Goal: Task Accomplishment & Management: Complete application form

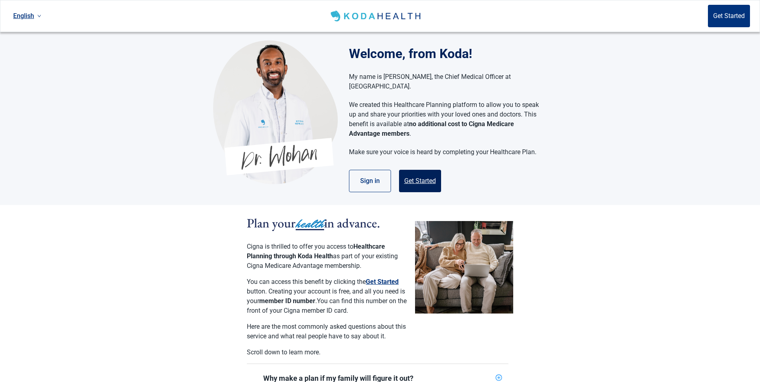
click at [422, 170] on button "Get Started" at bounding box center [420, 181] width 42 height 22
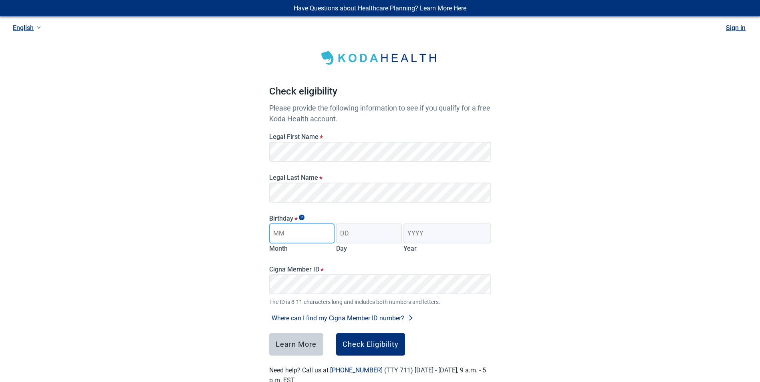
click at [294, 237] on input "Month" at bounding box center [302, 234] width 66 height 20
click at [291, 236] on input "Month" at bounding box center [302, 234] width 66 height 20
type input "01"
click at [372, 232] on input "Day" at bounding box center [369, 234] width 66 height 20
click at [372, 232] on input "23" at bounding box center [369, 234] width 66 height 20
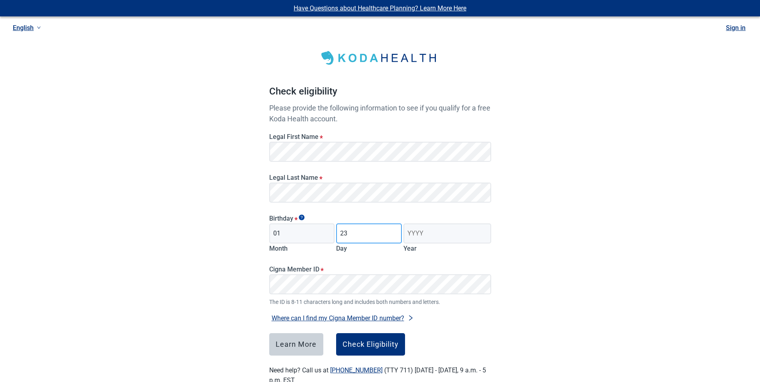
type input "23"
click at [427, 234] on input "Year" at bounding box center [446, 234] width 87 height 20
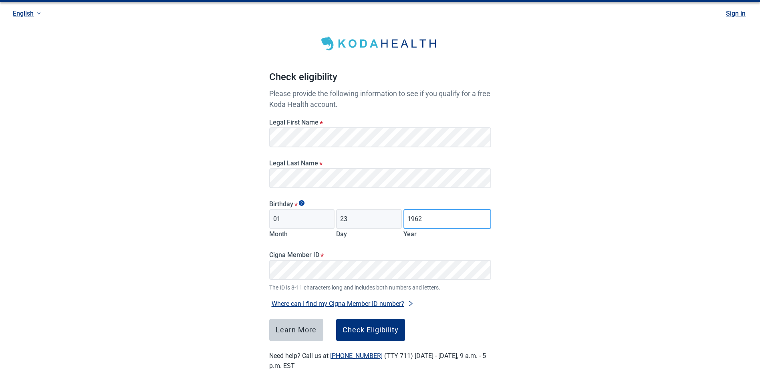
scroll to position [22, 0]
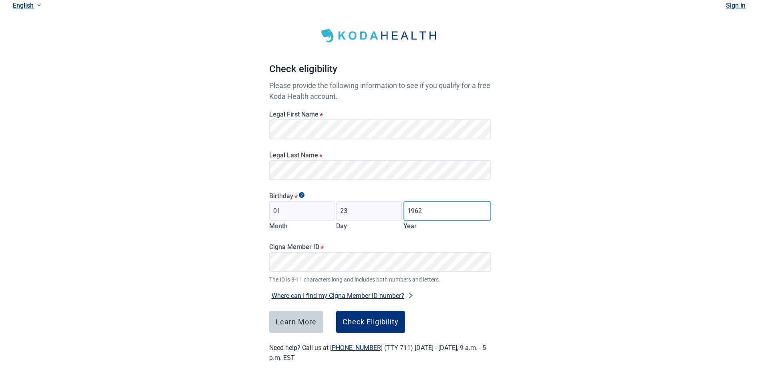
type input "1962"
click at [284, 295] on button "Where can I find my Cigna Member ID number?" at bounding box center [342, 295] width 147 height 11
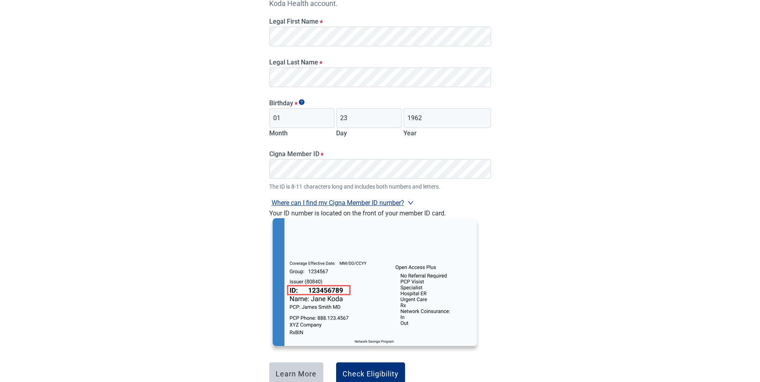
scroll to position [143, 0]
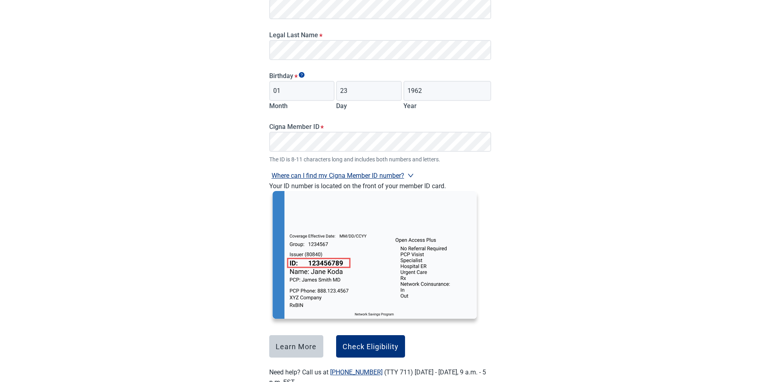
click at [183, 222] on div "Have Questions about Healthcare Planning? Learn More Here English Sign in Check…" at bounding box center [380, 131] width 760 height 549
click at [248, 180] on div "Have Questions about Healthcare Planning? Learn More Here English Sign in Check…" at bounding box center [380, 131] width 760 height 549
click at [408, 175] on icon "right" at bounding box center [410, 175] width 6 height 6
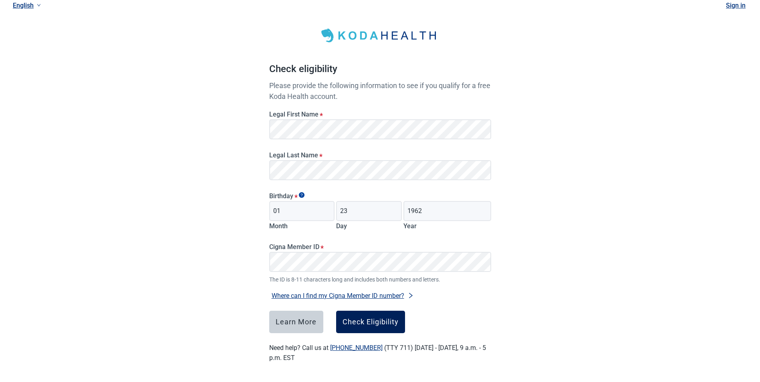
click at [361, 321] on div "Check Eligibility" at bounding box center [371, 322] width 56 height 8
click at [171, 245] on div "Have Questions about Healthcare Planning? Learn More Here English Sign in Check…" at bounding box center [380, 180] width 760 height 405
click at [366, 320] on div "Check Eligibility" at bounding box center [371, 322] width 56 height 8
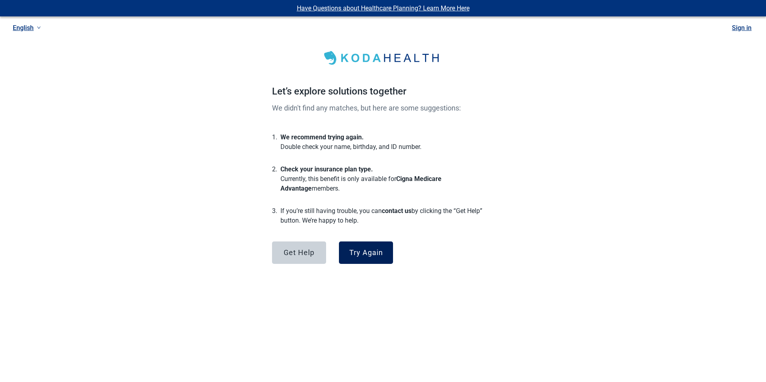
click at [376, 258] on button "Try Again" at bounding box center [366, 253] width 54 height 22
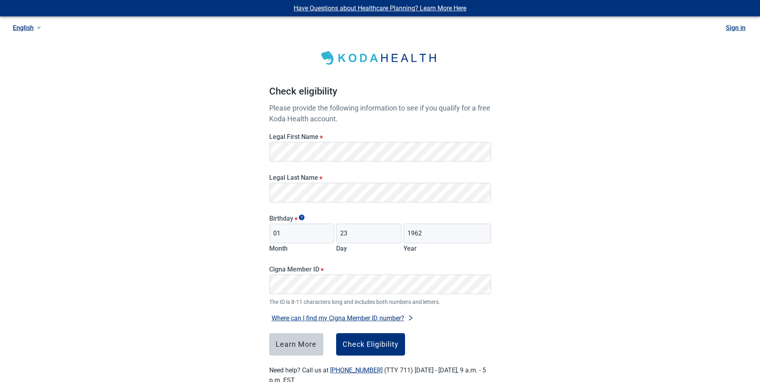
drag, startPoint x: 218, startPoint y: 195, endPoint x: 234, endPoint y: 194, distance: 15.3
click at [219, 195] on div "Have Questions about Healthcare Planning? Learn More Here English Sign in Check…" at bounding box center [380, 202] width 760 height 405
click at [232, 231] on div "Have Questions about Healthcare Planning? Learn More Here English Sign in Check…" at bounding box center [380, 202] width 760 height 405
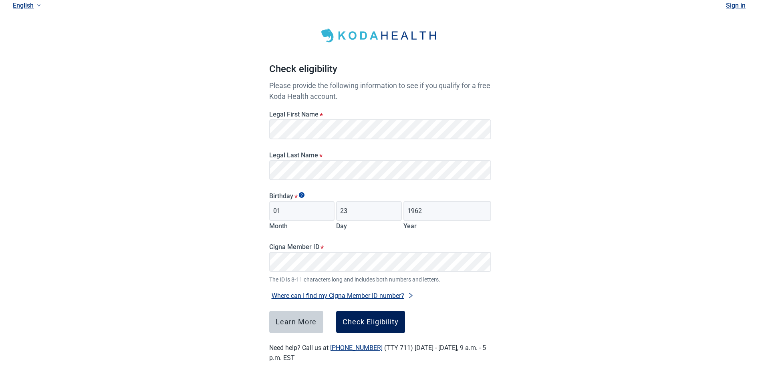
click at [377, 319] on div "Check Eligibility" at bounding box center [371, 322] width 56 height 8
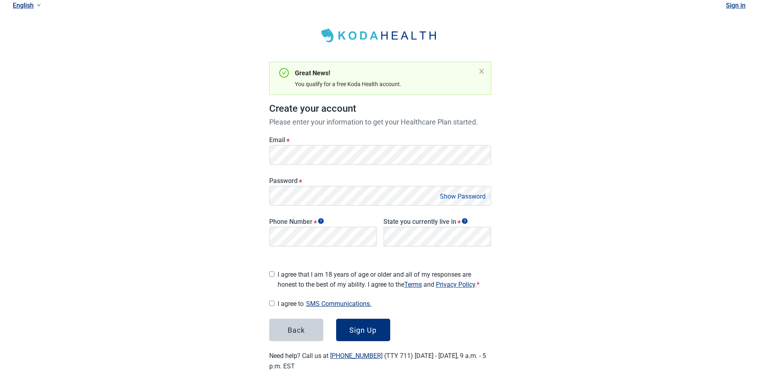
click at [438, 143] on label "Email *" at bounding box center [380, 140] width 222 height 8
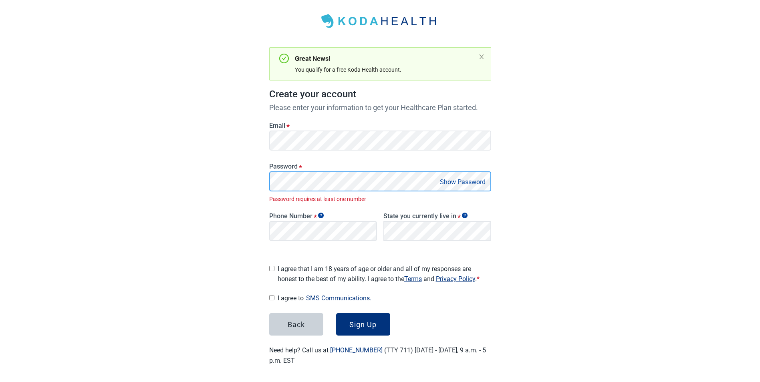
scroll to position [28, 0]
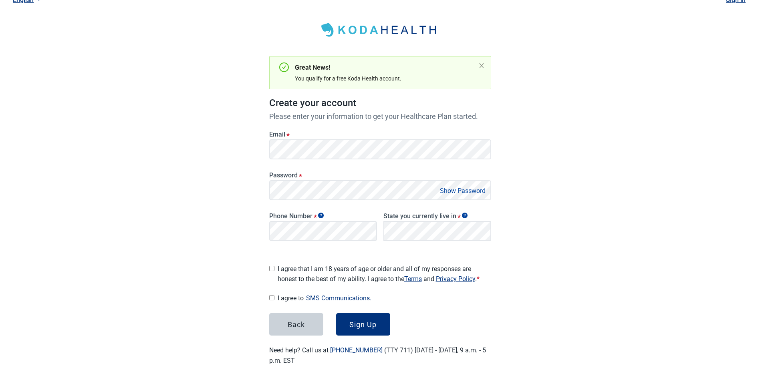
click at [464, 192] on button "Show Password" at bounding box center [463, 191] width 50 height 11
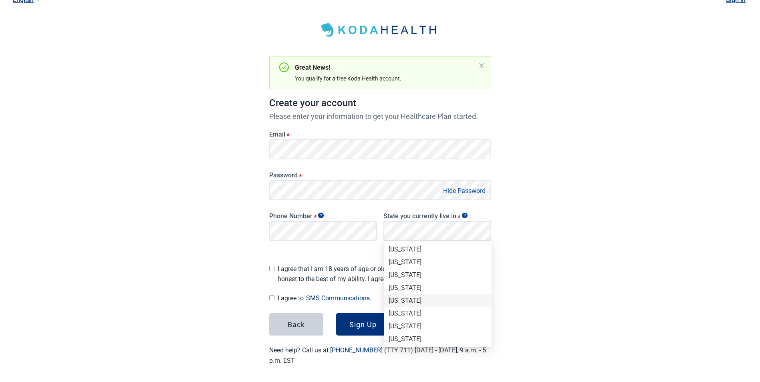
scroll to position [80, 0]
click at [407, 286] on div "[US_STATE]" at bounding box center [438, 284] width 98 height 9
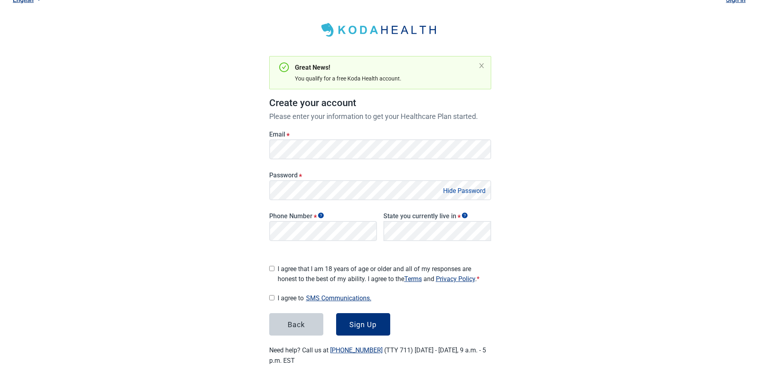
click at [270, 266] on input "I agree that I am 18 years of age or older and all of my responses are honest t…" at bounding box center [271, 268] width 5 height 5
checkbox input "true"
click at [270, 295] on input "I agree to SMS Communications." at bounding box center [271, 297] width 5 height 5
checkbox input "true"
click at [359, 322] on div "Sign Up" at bounding box center [362, 325] width 27 height 8
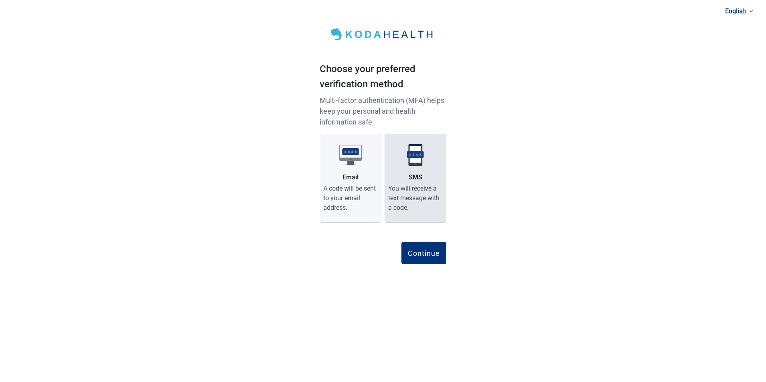
click at [420, 207] on div "You will receive a text message with a code." at bounding box center [415, 198] width 54 height 29
click at [0, 0] on input "SMS You will receive a text message with a code." at bounding box center [0, 0] width 0 height 0
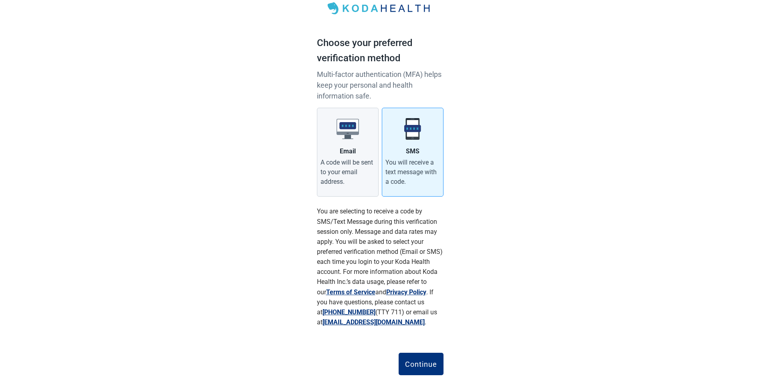
scroll to position [45, 0]
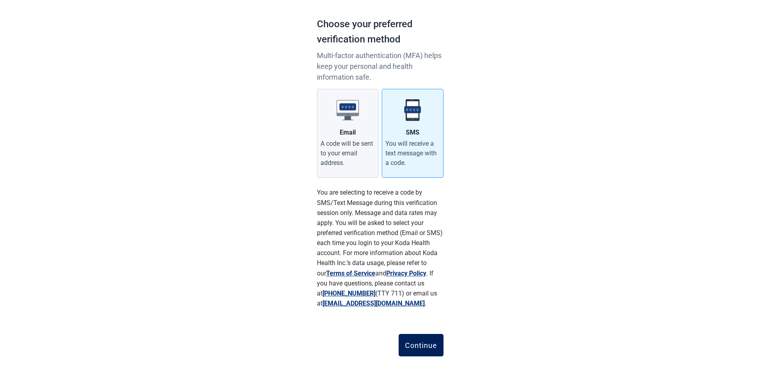
click at [420, 345] on div "Continue" at bounding box center [421, 345] width 32 height 8
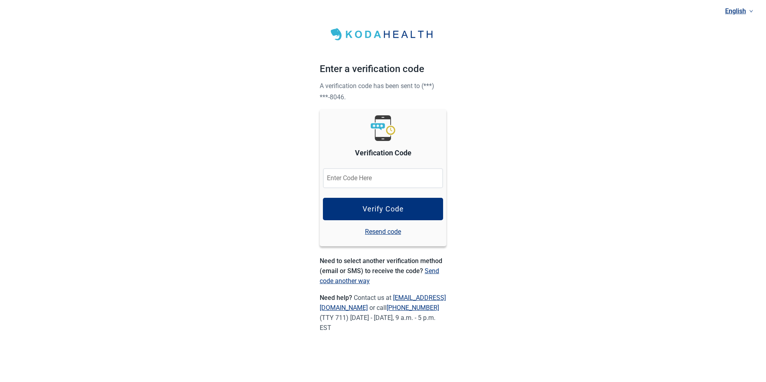
click at [363, 179] on input "Verification Code" at bounding box center [383, 178] width 120 height 20
type input "955929"
click at [252, 204] on div "English Enter a verification code A verification code has been sent to (***) **…" at bounding box center [383, 179] width 766 height 359
click at [381, 208] on div "Verify Code" at bounding box center [383, 209] width 41 height 8
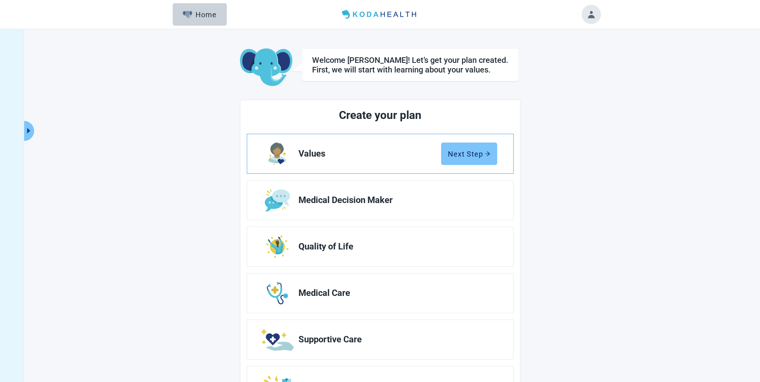
click at [468, 152] on div "Next Step" at bounding box center [469, 154] width 42 height 8
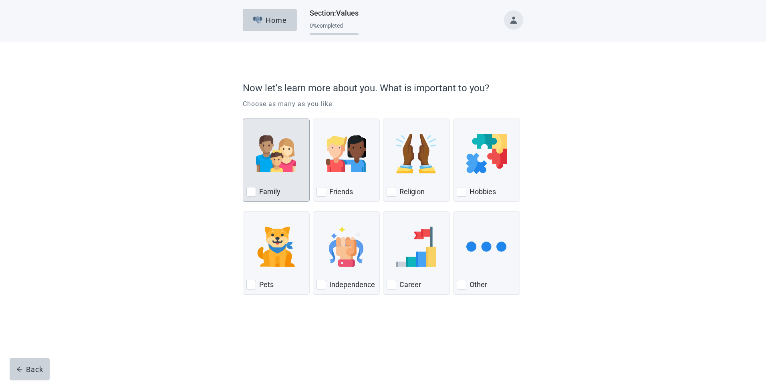
click at [252, 193] on div "Family, checkbox, not checked" at bounding box center [251, 192] width 10 height 10
click at [243, 119] on input "Family" at bounding box center [243, 119] width 0 height 0
checkbox input "true"
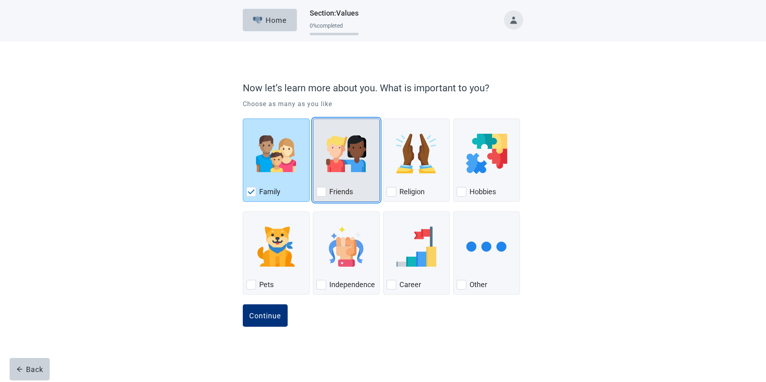
click at [324, 188] on div "Friends, checkbox, not checked" at bounding box center [322, 192] width 10 height 10
click at [313, 119] on input "Friends" at bounding box center [313, 119] width 0 height 0
checkbox input "true"
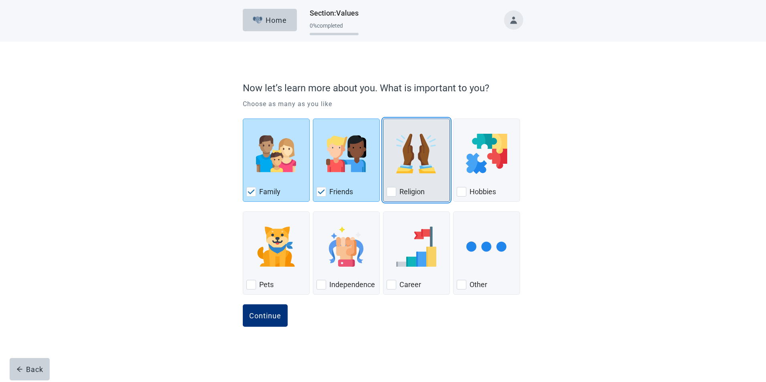
click at [393, 191] on div "Religion, checkbox, not checked" at bounding box center [392, 192] width 10 height 10
click at [383, 119] on input "Religion" at bounding box center [383, 119] width 0 height 0
checkbox input "true"
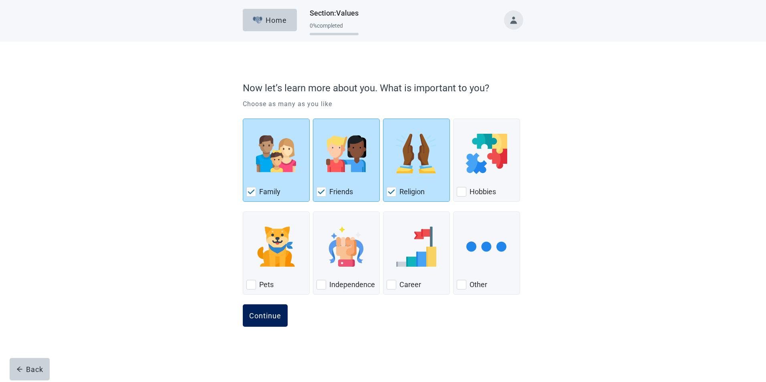
click at [260, 317] on div "Continue" at bounding box center [265, 316] width 32 height 8
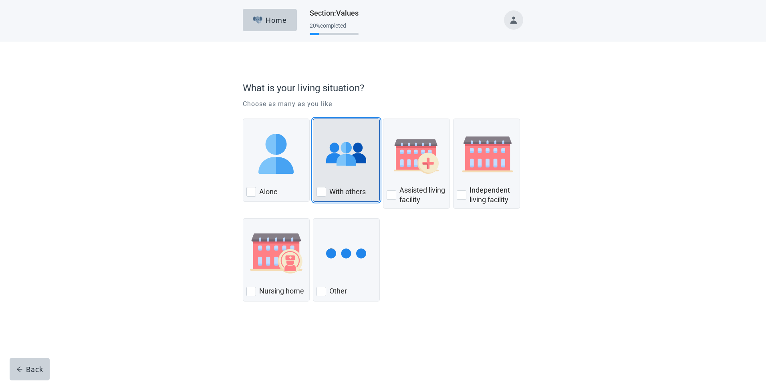
click at [326, 192] on div "With Others, checkbox, not checked" at bounding box center [322, 192] width 10 height 10
click at [313, 119] on input "With others" at bounding box center [313, 119] width 0 height 0
checkbox input "true"
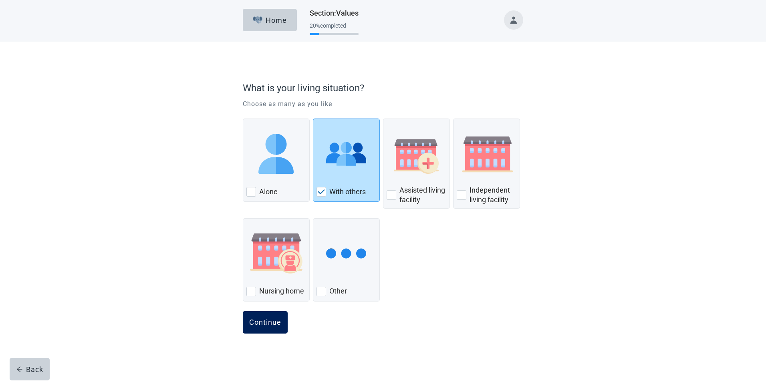
click at [264, 324] on div "Continue" at bounding box center [265, 323] width 32 height 8
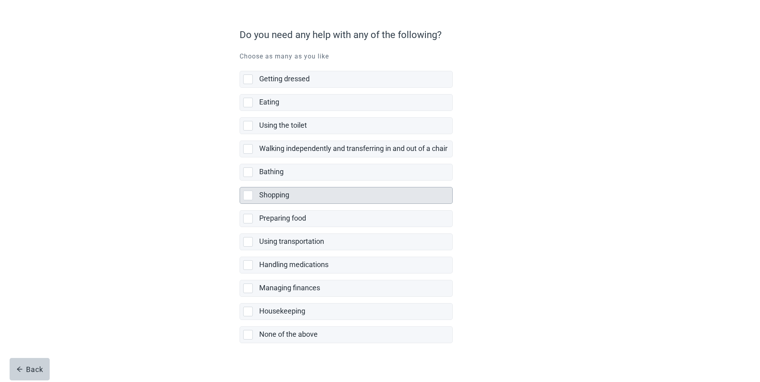
scroll to position [61, 0]
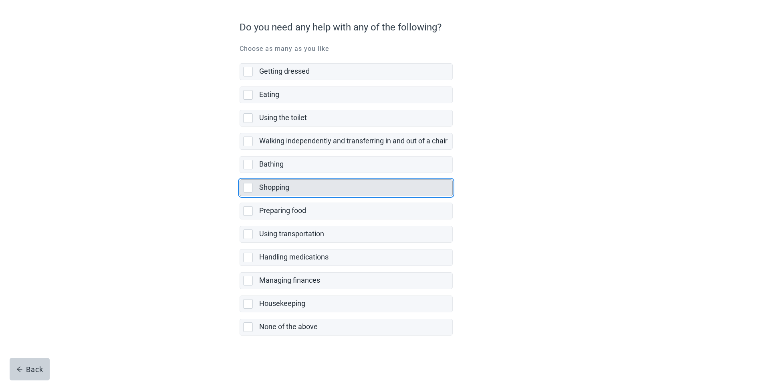
click at [248, 186] on div "Shopping, checkbox, not selected" at bounding box center [248, 188] width 10 height 10
click at [240, 173] on input "Shopping" at bounding box center [240, 173] width 0 height 0
checkbox input "true"
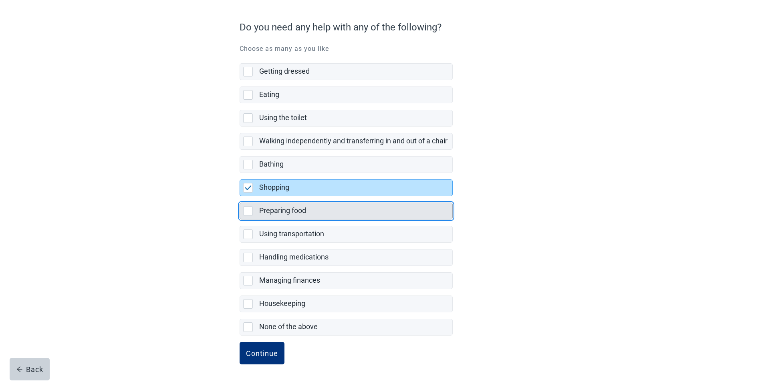
click at [247, 210] on div "Preparing food, checkbox, not selected" at bounding box center [248, 211] width 10 height 10
click at [240, 197] on input "Preparing food" at bounding box center [240, 196] width 0 height 0
checkbox input "true"
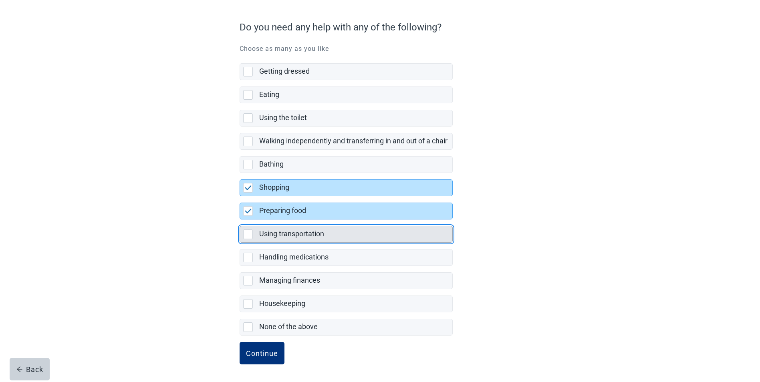
click at [250, 233] on div "Using transportation, checkbox, not selected" at bounding box center [248, 235] width 10 height 10
click at [240, 220] on input "Using transportation" at bounding box center [240, 220] width 0 height 0
checkbox input "true"
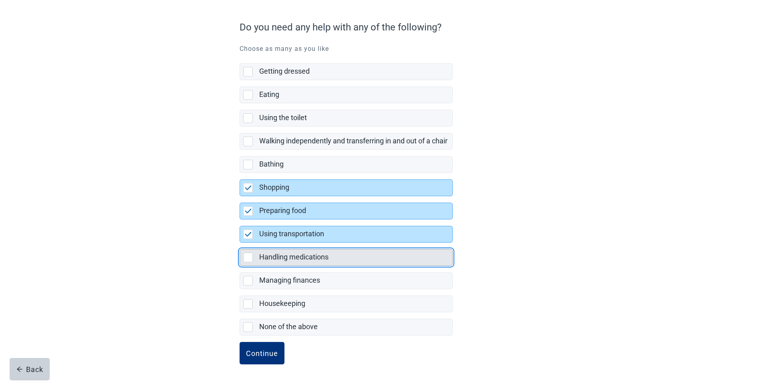
click at [250, 259] on div "Handling medications, checkbox, not selected" at bounding box center [248, 258] width 10 height 10
click at [240, 243] on input "Handling medications" at bounding box center [240, 243] width 0 height 0
checkbox input "true"
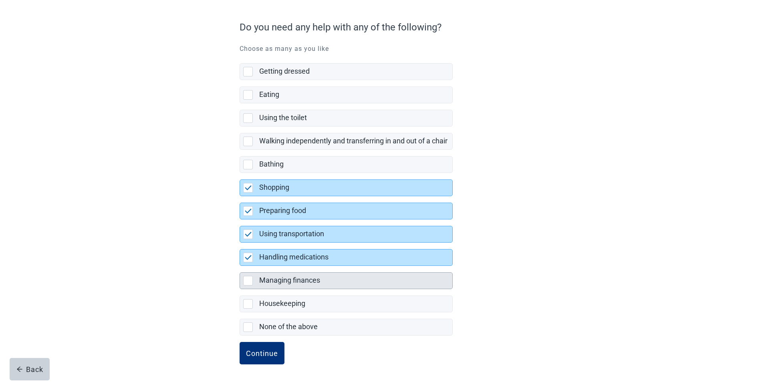
click at [247, 278] on div "Managing finances, checkbox, not selected" at bounding box center [248, 281] width 10 height 10
click at [240, 266] on input "Managing finances" at bounding box center [240, 266] width 0 height 0
checkbox input "true"
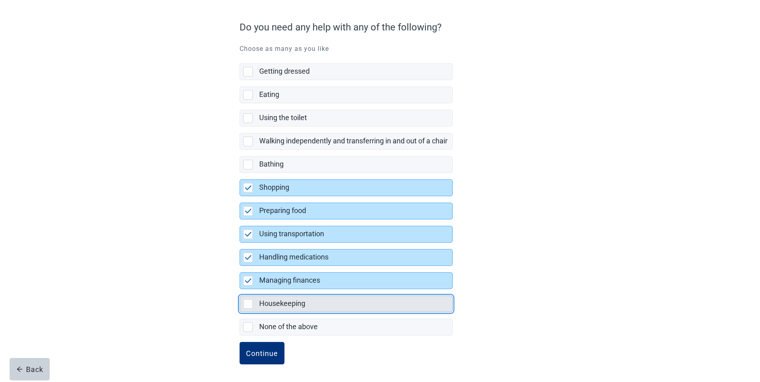
click at [248, 305] on div "Housekeeping, checkbox, not selected" at bounding box center [248, 304] width 10 height 10
click at [240, 290] on input "Housekeeping" at bounding box center [240, 289] width 0 height 0
checkbox input "true"
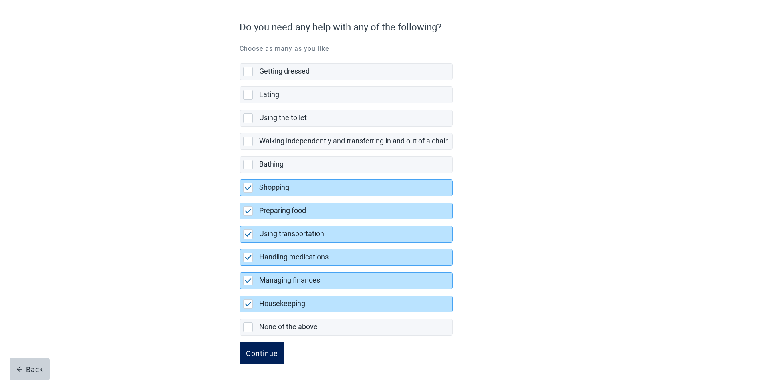
click at [265, 354] on div "Continue" at bounding box center [262, 353] width 32 height 8
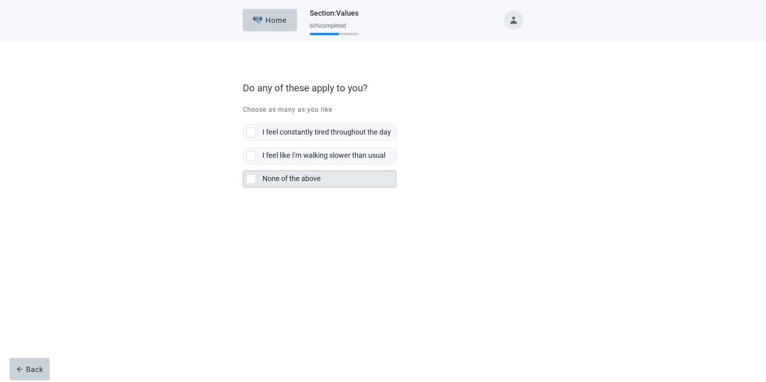
click at [285, 179] on label "None of the above" at bounding box center [291, 178] width 58 height 8
checkbox input "true"
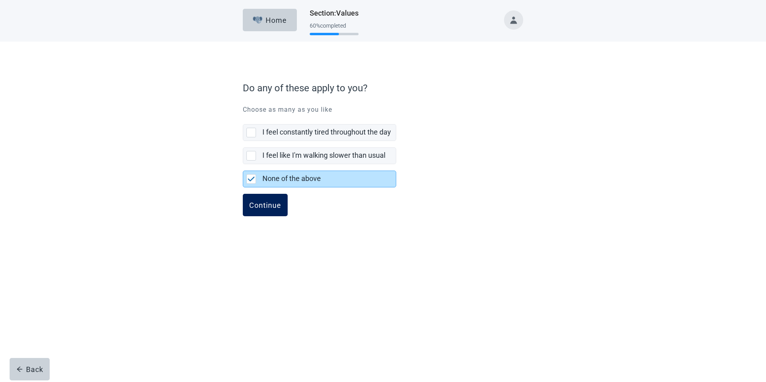
click at [269, 204] on div "Continue" at bounding box center [265, 205] width 32 height 8
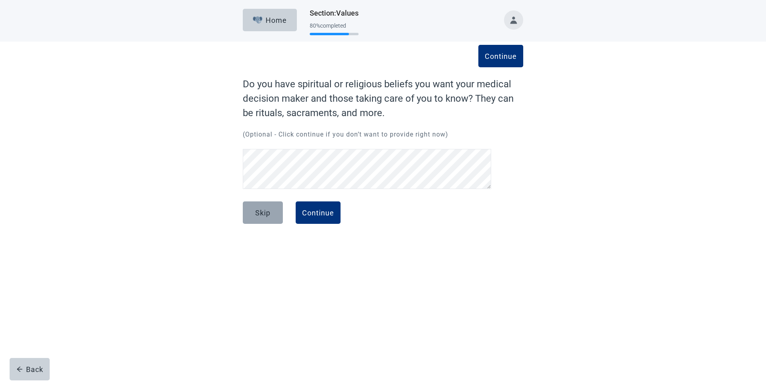
click at [263, 206] on button "Skip" at bounding box center [263, 213] width 40 height 22
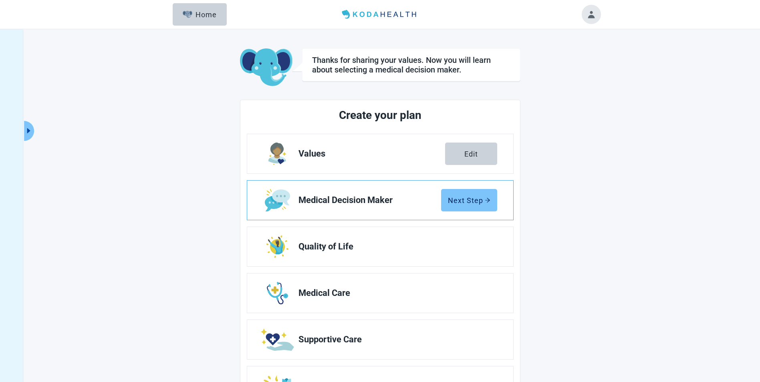
click at [469, 203] on div "Next Step" at bounding box center [469, 200] width 42 height 8
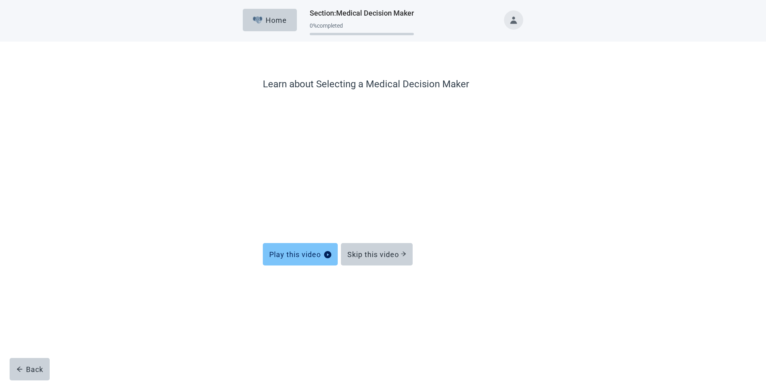
click at [297, 258] on div "Play this video" at bounding box center [300, 254] width 62 height 8
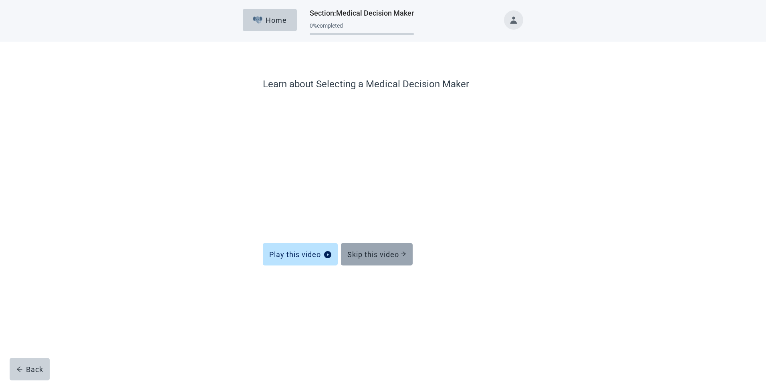
click at [362, 252] on div "Skip this video" at bounding box center [376, 254] width 59 height 8
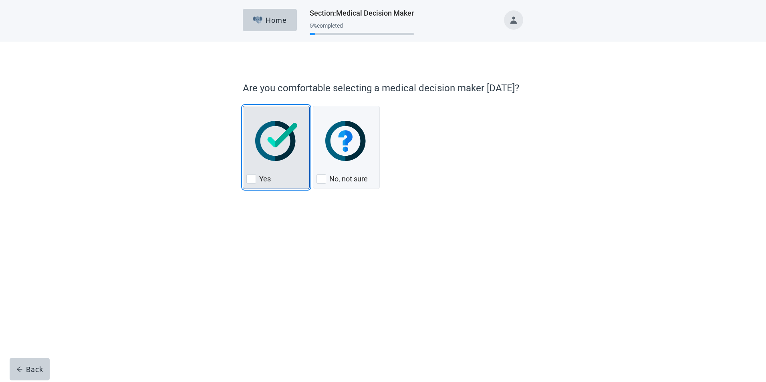
click at [258, 175] on div "Yes" at bounding box center [276, 179] width 60 height 13
click at [243, 106] on input "Yes" at bounding box center [243, 106] width 0 height 0
checkbox input "true"
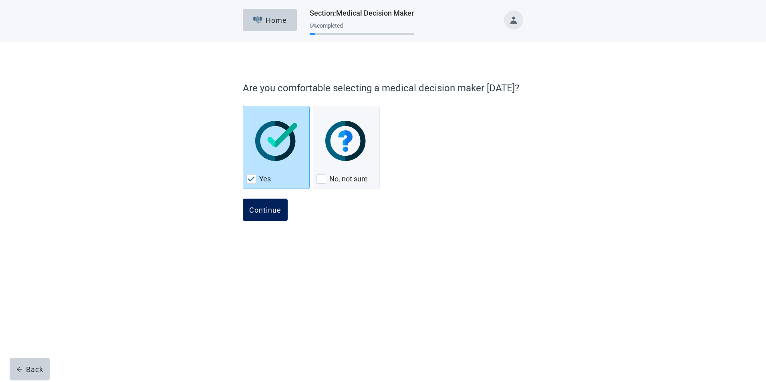
click at [256, 212] on div "Continue" at bounding box center [265, 210] width 32 height 8
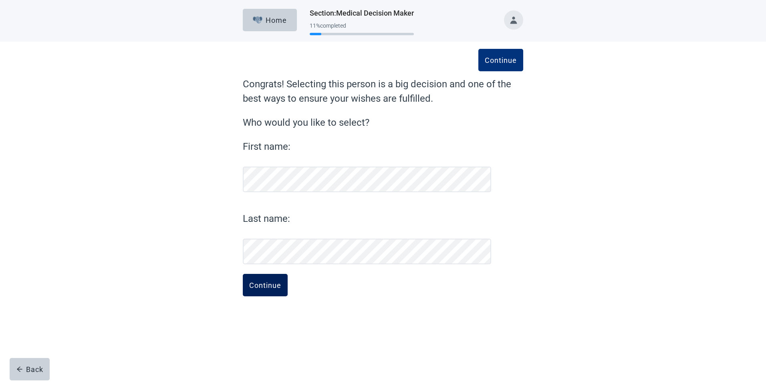
click at [251, 288] on div "Continue" at bounding box center [265, 285] width 32 height 8
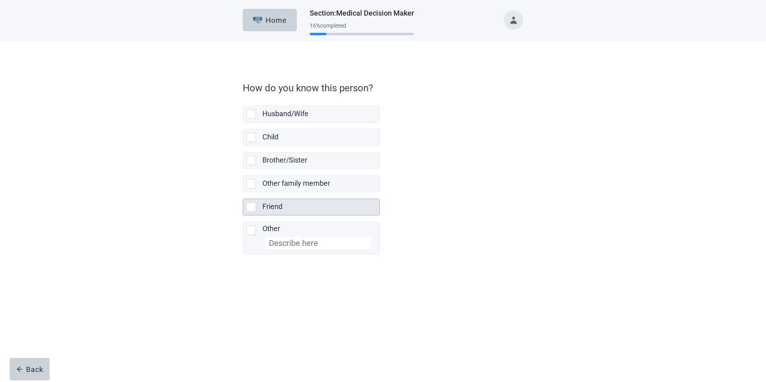
click at [274, 205] on label "Friend" at bounding box center [272, 206] width 20 height 8
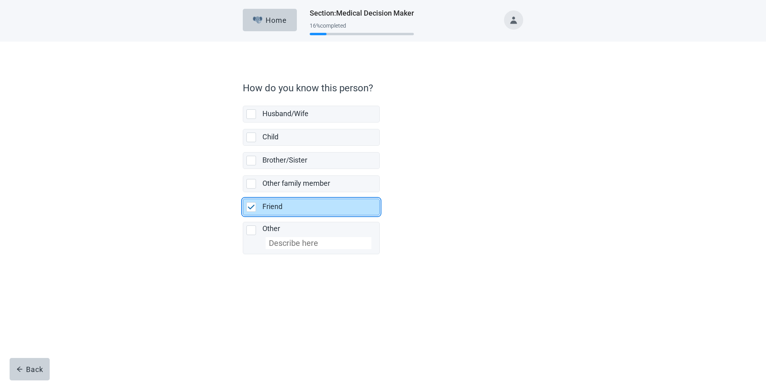
checkbox input "true"
click at [271, 274] on div "Continue" at bounding box center [265, 272] width 32 height 8
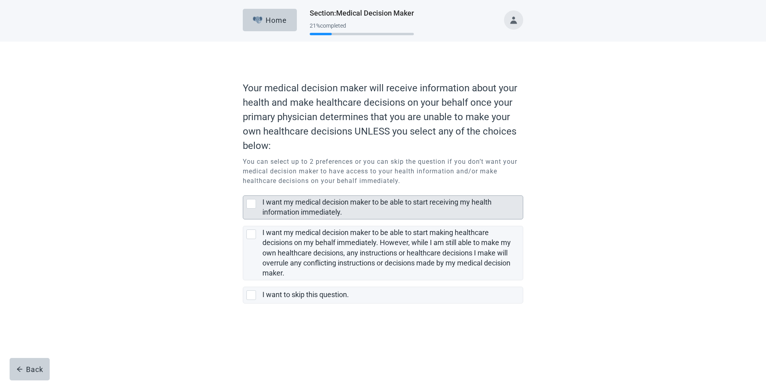
click at [295, 208] on label "I want my medical decision maker to be able to start receiving my health inform…" at bounding box center [376, 207] width 229 height 18
checkbox input "true"
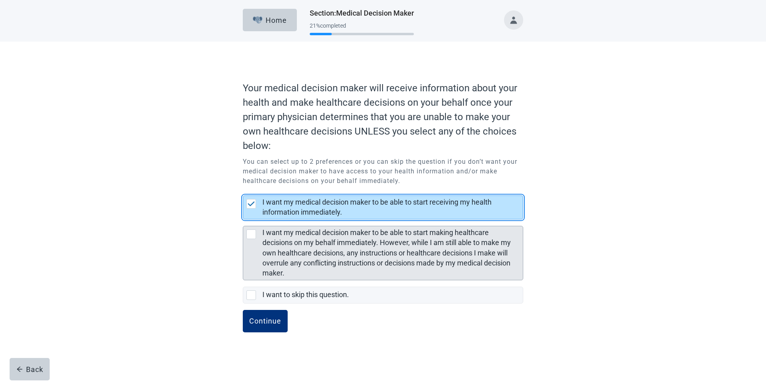
click at [304, 228] on div "I want my medical decision maker to be able to start making healthcare decision…" at bounding box center [390, 253] width 256 height 50
click at [243, 220] on input "I want my medical decision maker to be able to start making healthcare decision…" at bounding box center [243, 220] width 0 height 0
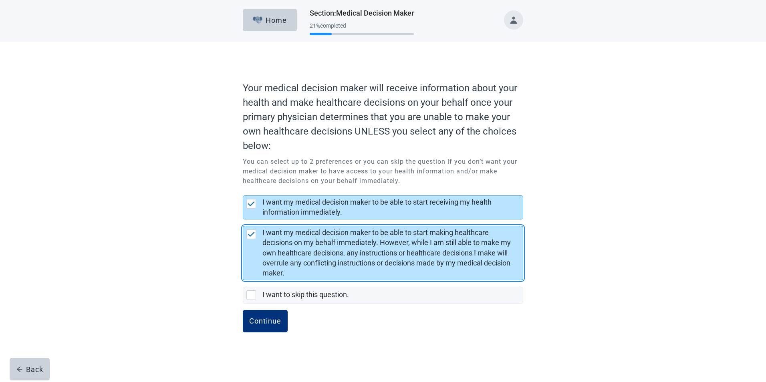
click at [249, 235] on img "I want my medical decision maker to be able to start making healthcare decision…" at bounding box center [251, 234] width 7 height 5
click at [243, 220] on input "I want my medical decision maker to be able to start making healthcare decision…" at bounding box center [243, 220] width 0 height 0
checkbox input "false"
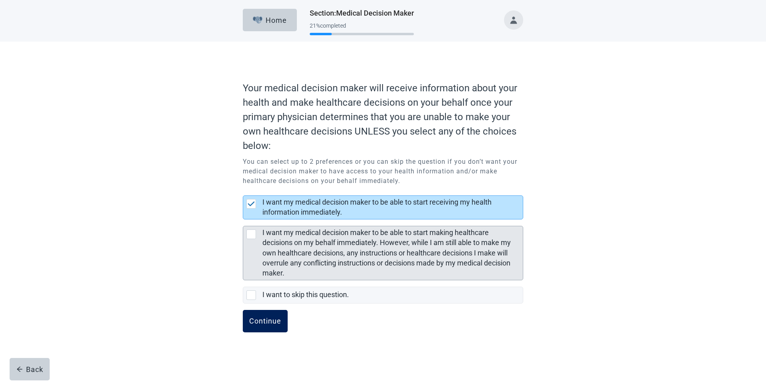
click at [266, 320] on div "Continue" at bounding box center [265, 321] width 32 height 8
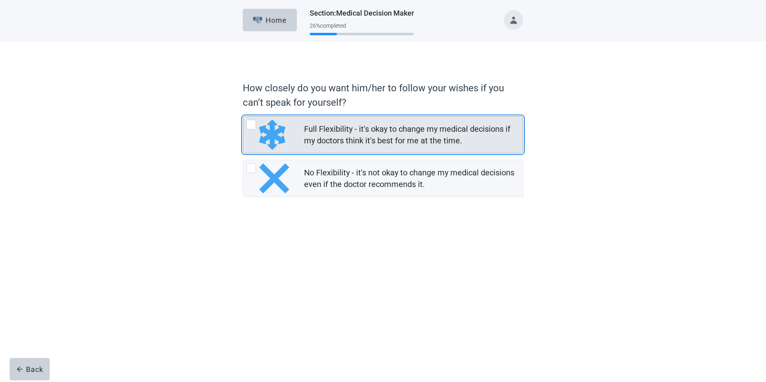
click at [329, 138] on div "Full Flexibility - it's okay to change my medical decisions if my doctors think…" at bounding box center [411, 134] width 214 height 23
click at [243, 117] on input "Full Flexibility - it's okay to change my medical decisions if my doctors think…" at bounding box center [243, 116] width 0 height 0
radio input "true"
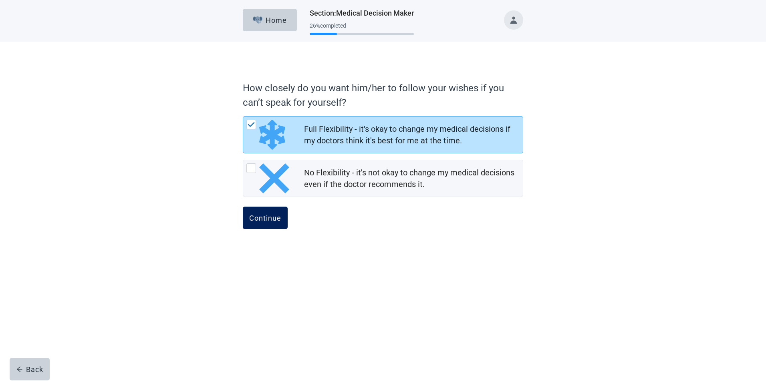
click at [266, 220] on div "Continue" at bounding box center [265, 218] width 32 height 8
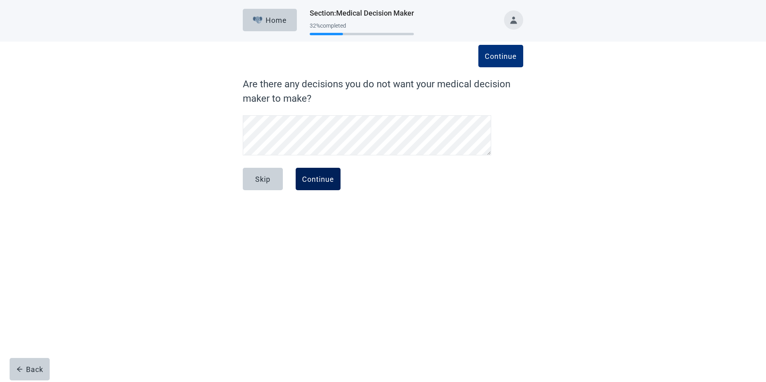
click at [317, 180] on div "Continue" at bounding box center [318, 179] width 32 height 8
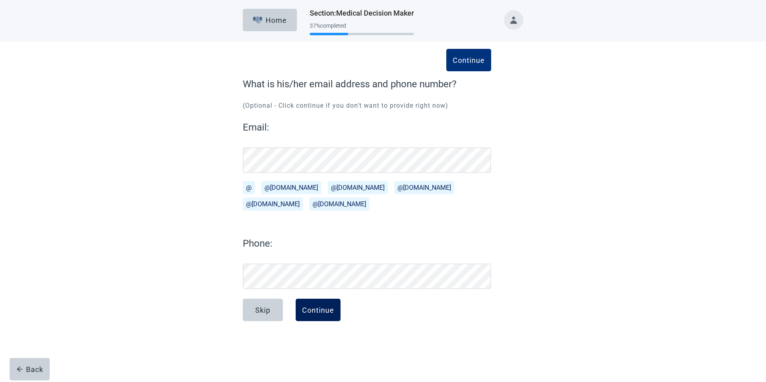
click at [329, 307] on div "Continue" at bounding box center [318, 310] width 32 height 8
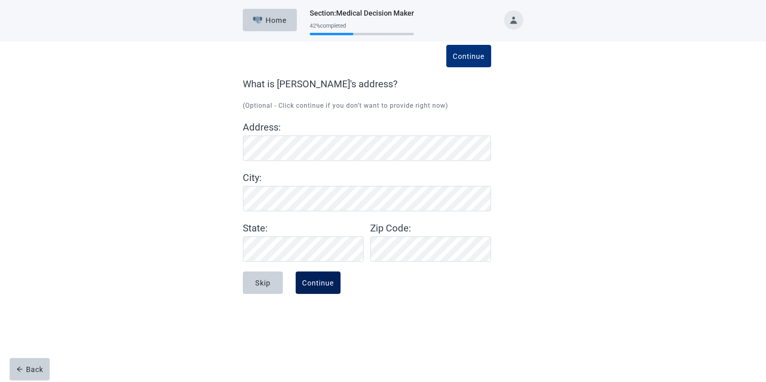
click at [320, 280] on div "Continue" at bounding box center [318, 283] width 32 height 8
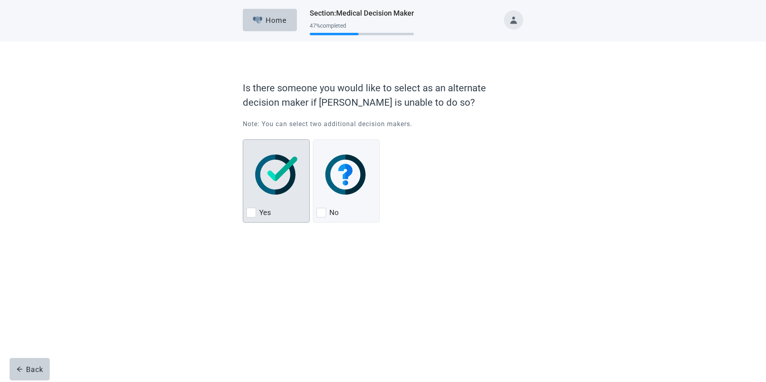
click at [266, 186] on img "Yes, checkbox, not checked" at bounding box center [276, 175] width 42 height 40
click at [243, 140] on input "Yes" at bounding box center [243, 139] width 0 height 0
checkbox input "true"
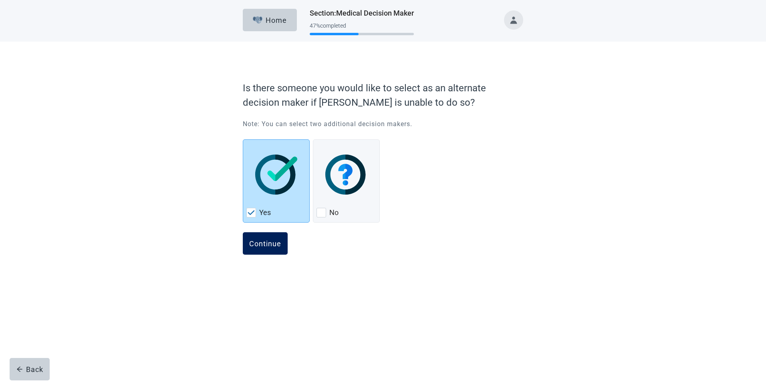
click at [260, 242] on div "Continue" at bounding box center [265, 244] width 32 height 8
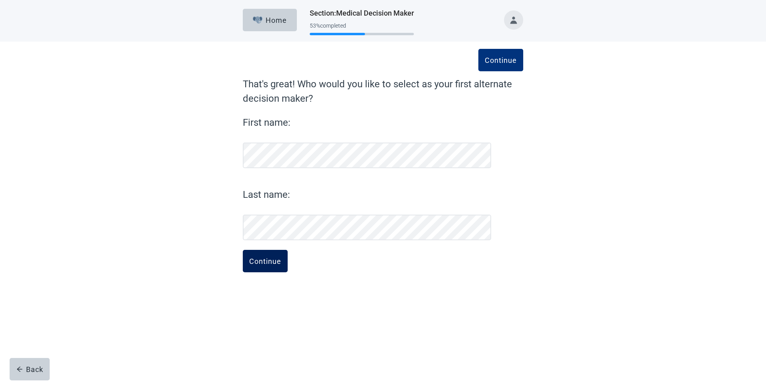
click at [268, 262] on div "Continue" at bounding box center [265, 261] width 32 height 8
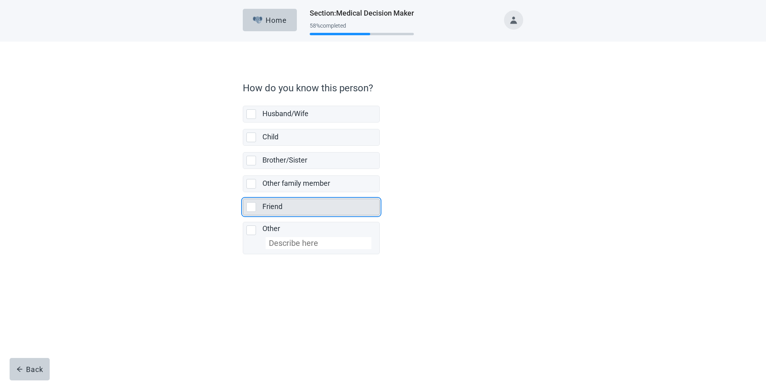
click at [270, 209] on label "Friend" at bounding box center [272, 206] width 20 height 8
checkbox input "true"
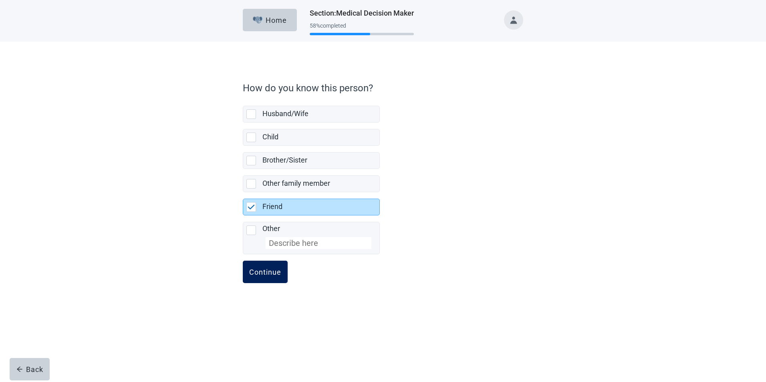
click at [258, 276] on div "Continue" at bounding box center [265, 272] width 32 height 8
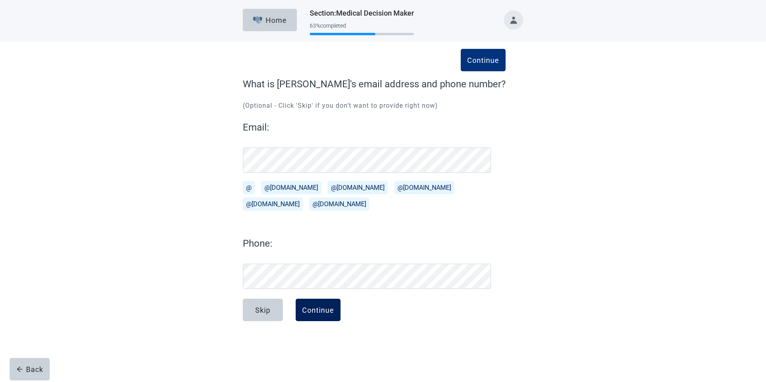
click at [307, 313] on div "Continue" at bounding box center [318, 310] width 32 height 8
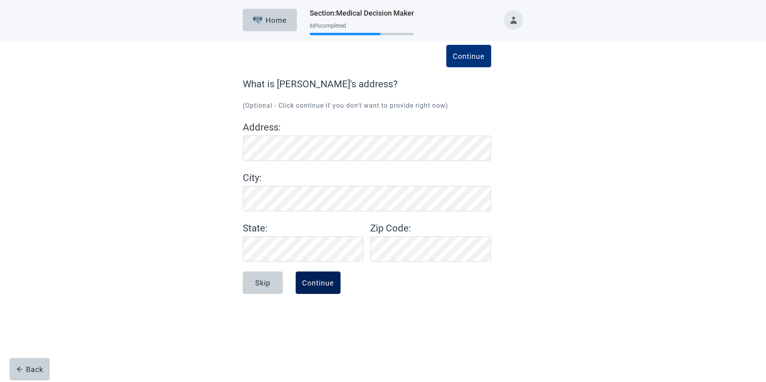
click at [313, 282] on div "Continue" at bounding box center [318, 283] width 32 height 8
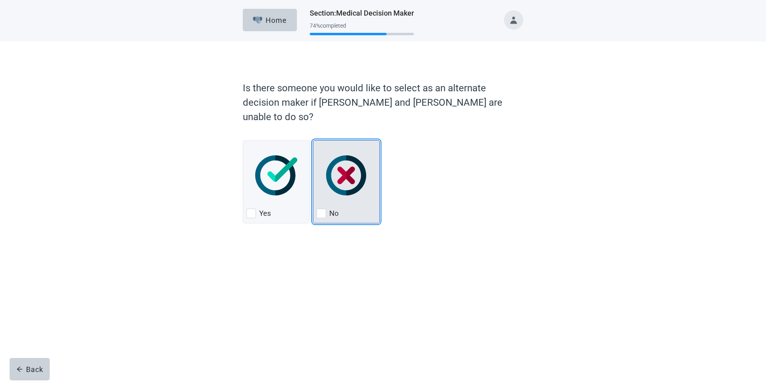
click at [347, 207] on div "No" at bounding box center [347, 213] width 60 height 13
click at [313, 141] on input "No" at bounding box center [313, 140] width 0 height 0
checkbox input "true"
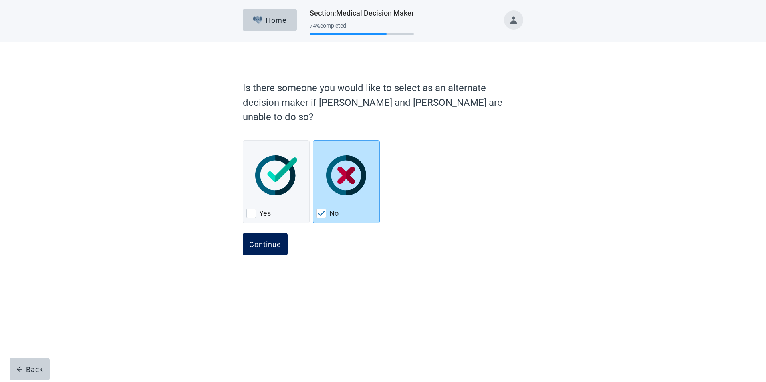
click at [268, 240] on div "Continue" at bounding box center [265, 244] width 32 height 8
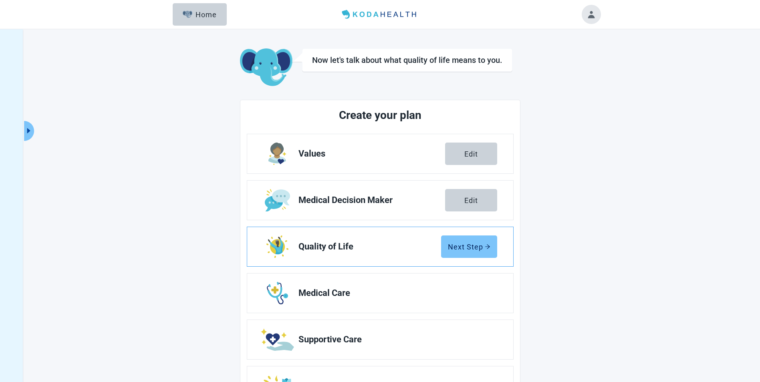
click at [474, 248] on div "Next Step" at bounding box center [469, 247] width 42 height 8
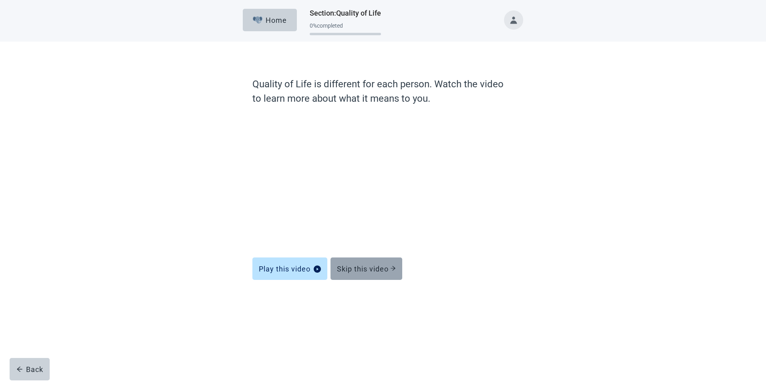
click at [355, 268] on div "Skip this video" at bounding box center [366, 269] width 59 height 8
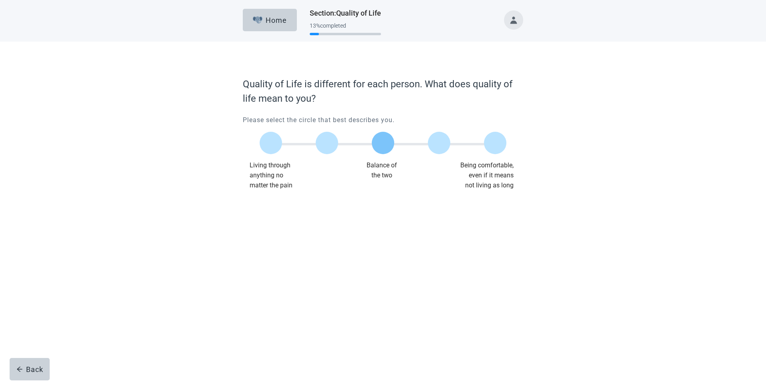
click at [387, 144] on label "Main content" at bounding box center [383, 143] width 22 height 22
click at [383, 143] on input "Quality of life scale: 50 out of 100. Balance of the two" at bounding box center [383, 143] width 0 height 0
click at [268, 205] on div "Continue" at bounding box center [265, 207] width 32 height 8
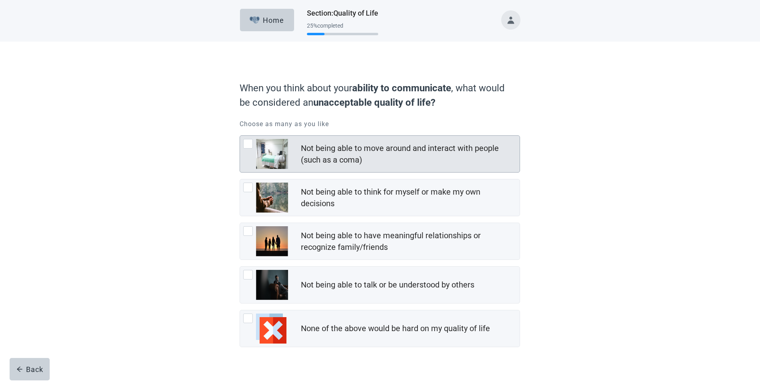
click at [305, 147] on div "Not being able to move around and interact with people (such as a coma)" at bounding box center [408, 154] width 214 height 23
click at [240, 136] on input "Not being able to move around and interact with people (such as a coma)" at bounding box center [240, 135] width 0 height 0
checkbox input "true"
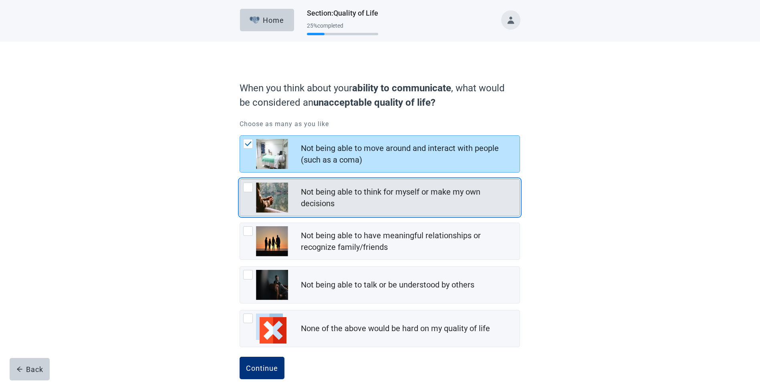
click at [302, 204] on div "Not being able to think for myself or make my own decisions" at bounding box center [408, 197] width 214 height 23
click at [240, 179] on input "Not being able to think for myself or make my own decisions" at bounding box center [240, 179] width 0 height 0
checkbox input "true"
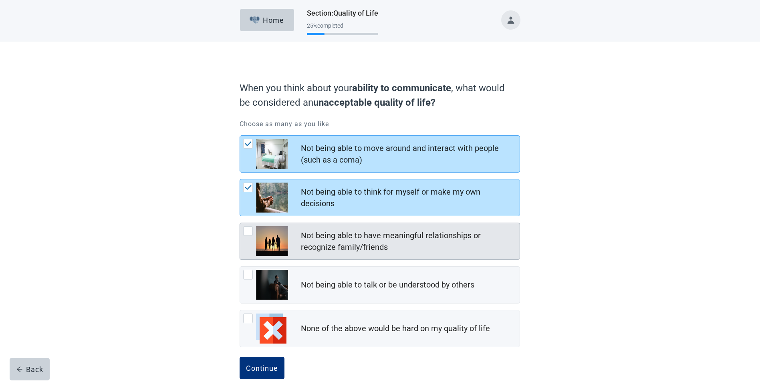
click at [295, 245] on div "Not being able to have meaningful relationships or recognize family/friends" at bounding box center [380, 241] width 280 height 36
click at [240, 223] on input "Not being able to have meaningful relationships or recognize family/friends" at bounding box center [240, 223] width 0 height 0
checkbox input "true"
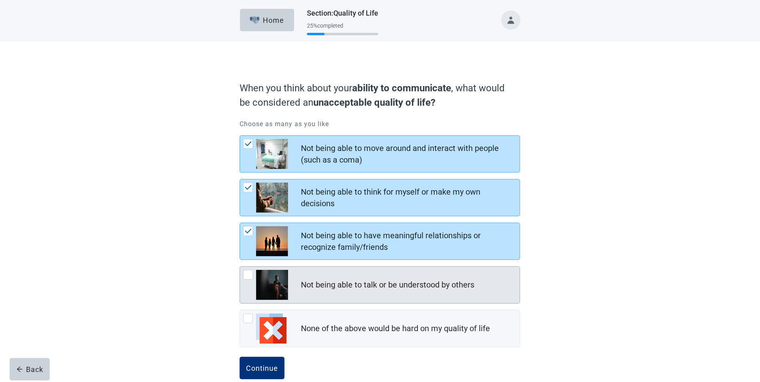
click at [281, 288] on img "Not being able to talk or be understood by others, checkbox, not checked" at bounding box center [272, 285] width 32 height 30
click at [240, 267] on input "Not being able to talk or be understood by others" at bounding box center [240, 266] width 0 height 0
checkbox input "true"
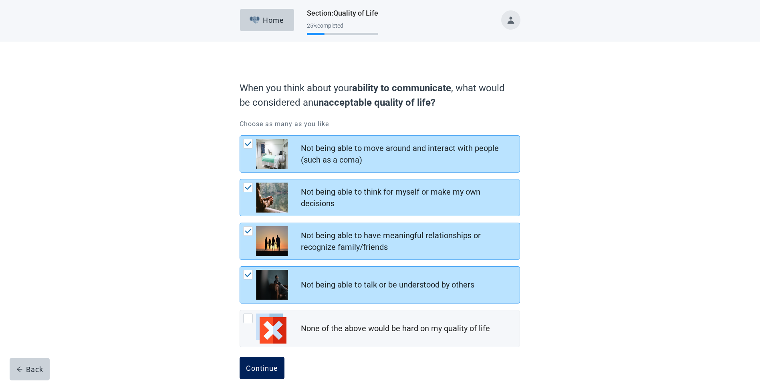
click at [252, 367] on div "Continue" at bounding box center [262, 368] width 32 height 8
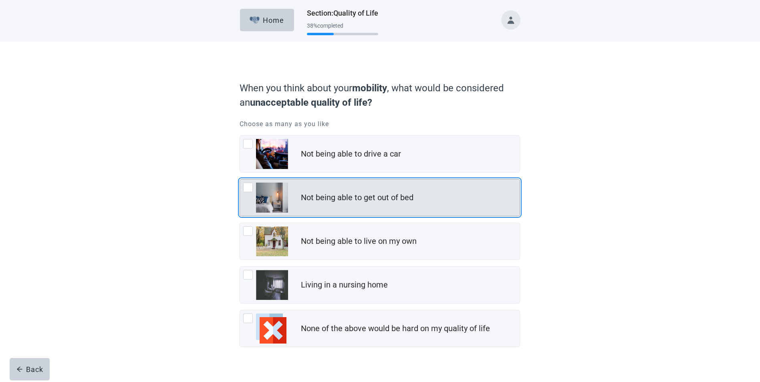
click at [324, 200] on div "Not being able to get out of bed" at bounding box center [357, 198] width 113 height 12
click at [240, 179] on input "Not being able to get out of bed" at bounding box center [240, 179] width 0 height 0
checkbox input "true"
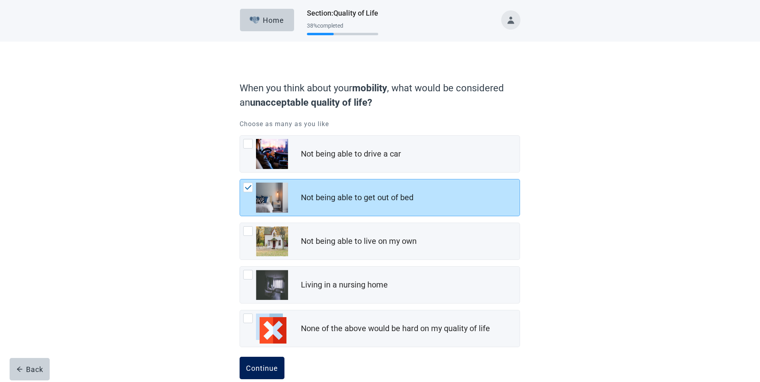
click at [265, 369] on div "Continue" at bounding box center [262, 368] width 32 height 8
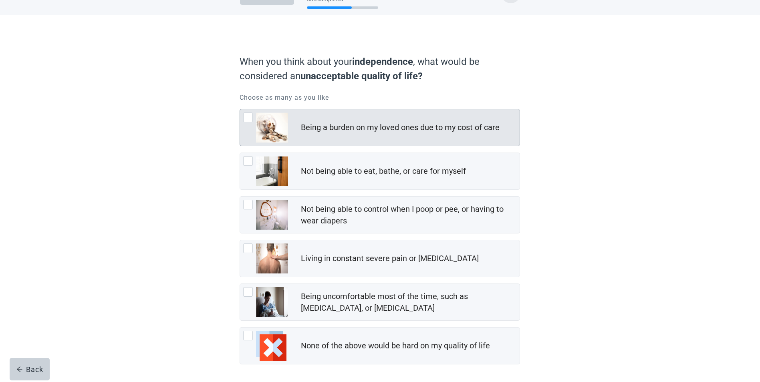
scroll to position [40, 0]
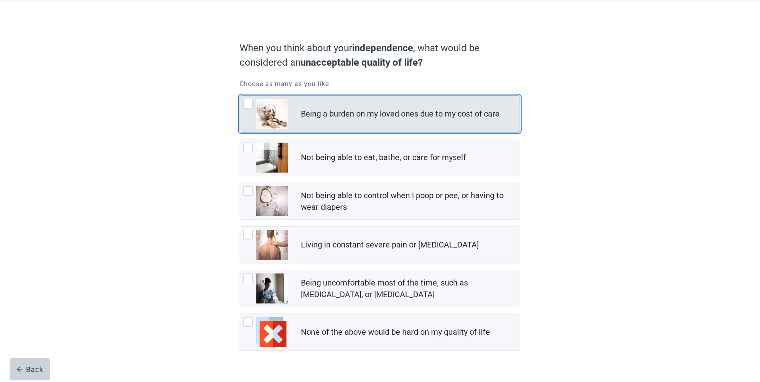
click at [379, 115] on div "Being a burden on my loved ones due to my cost of care" at bounding box center [400, 114] width 199 height 12
click at [240, 96] on input "Being a burden on my loved ones due to my cost of care" at bounding box center [240, 95] width 0 height 0
checkbox input "true"
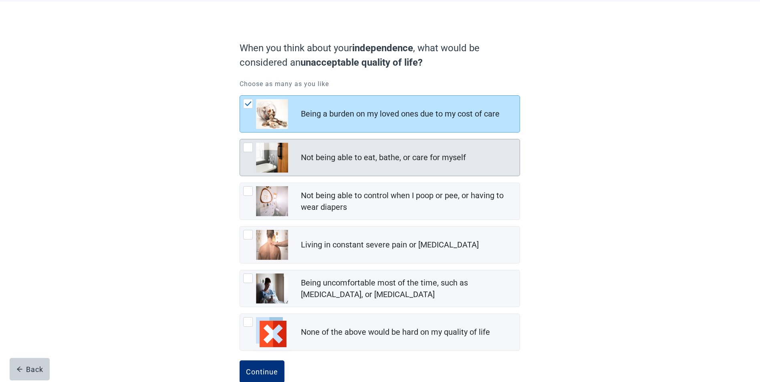
click at [347, 162] on div "Not being able to eat, bathe, or care for myself" at bounding box center [383, 158] width 165 height 12
click at [240, 139] on input "Not being able to eat, bathe, or care for myself" at bounding box center [240, 139] width 0 height 0
checkbox input "true"
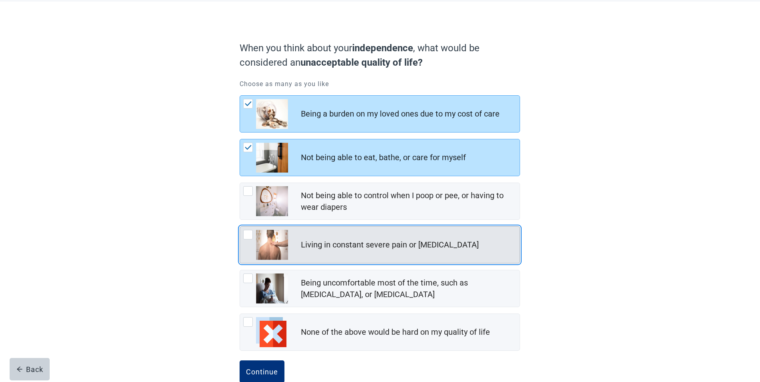
click at [303, 251] on div "Living in constant severe pain or [MEDICAL_DATA]" at bounding box center [410, 245] width 219 height 16
click at [240, 227] on input "Living in constant severe pain or [MEDICAL_DATA]" at bounding box center [240, 226] width 0 height 0
checkbox input "true"
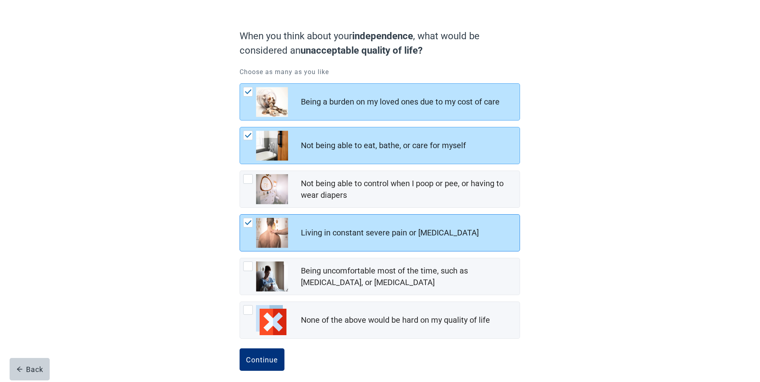
scroll to position [58, 0]
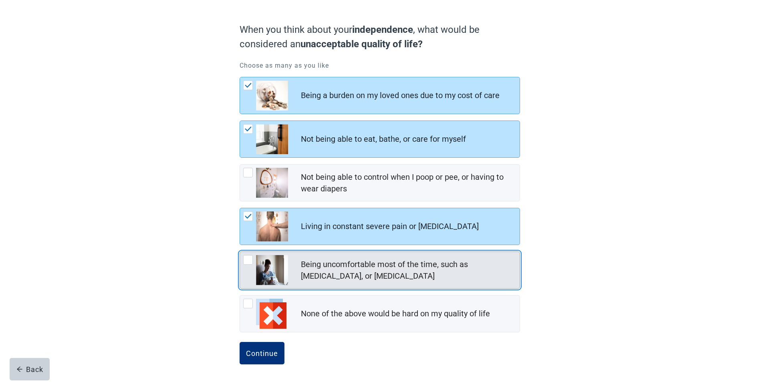
click at [303, 272] on div "Being uncomfortable most of the time, such as [MEDICAL_DATA], or [MEDICAL_DATA]" at bounding box center [408, 270] width 214 height 23
click at [240, 252] on input "Being uncomfortable most of the time, such as [MEDICAL_DATA], or [MEDICAL_DATA]" at bounding box center [240, 252] width 0 height 0
checkbox input "true"
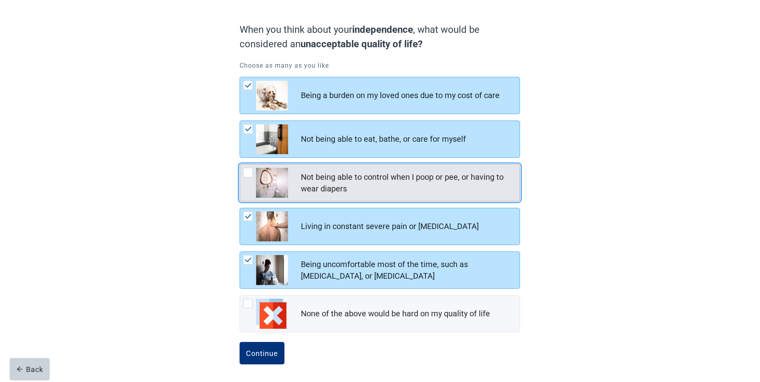
click at [365, 182] on div "Not being able to control when I poop or pee, or having to wear diapers" at bounding box center [408, 182] width 214 height 23
click at [240, 165] on input "Not being able to control when I poop or pee, or having to wear diapers" at bounding box center [240, 164] width 0 height 0
checkbox input "true"
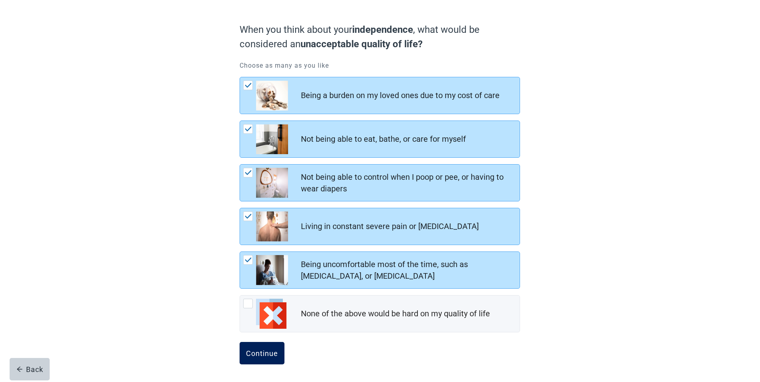
click at [260, 350] on div "Continue" at bounding box center [262, 353] width 32 height 8
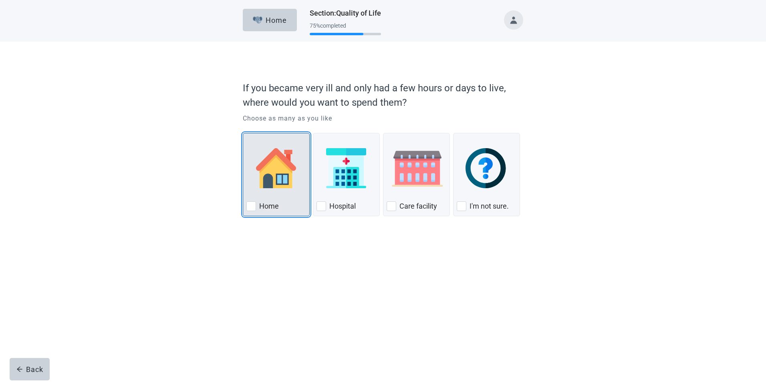
click at [277, 194] on div "Home, checkbox, not checked" at bounding box center [276, 168] width 60 height 63
click at [243, 133] on input "Home" at bounding box center [243, 133] width 0 height 0
checkbox input "true"
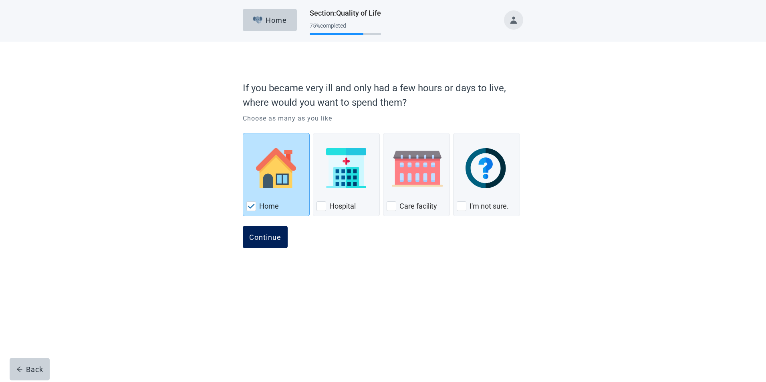
click at [258, 237] on div "Continue" at bounding box center [265, 237] width 32 height 8
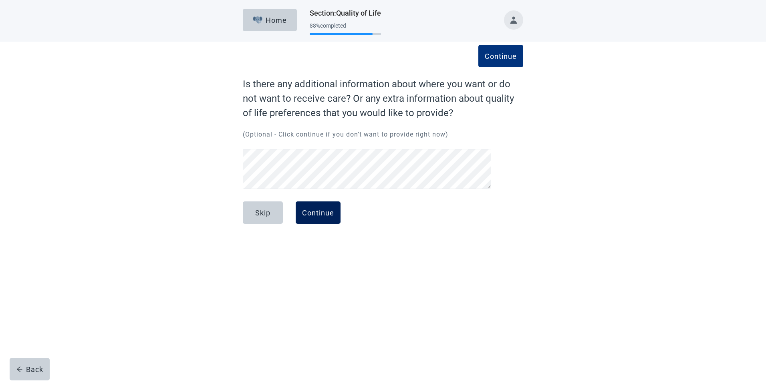
click at [326, 213] on div "Continue" at bounding box center [318, 213] width 32 height 8
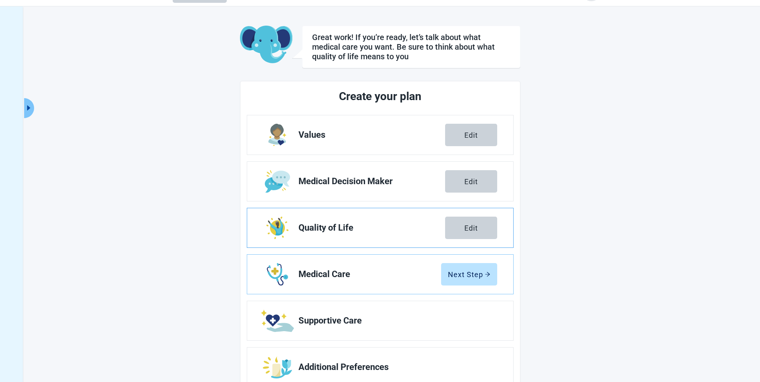
scroll to position [48, 0]
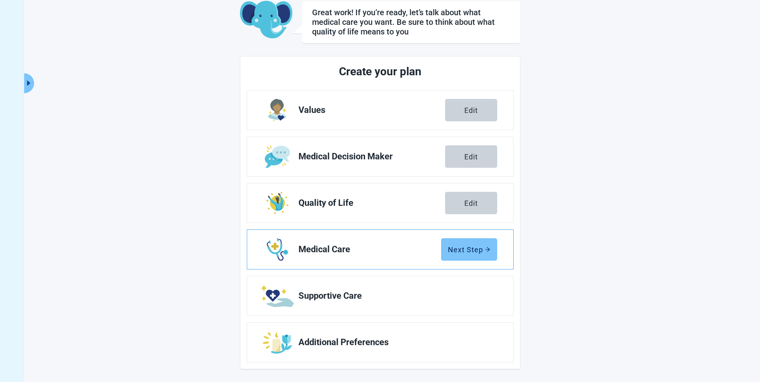
click at [468, 252] on div "Next Step" at bounding box center [469, 250] width 42 height 8
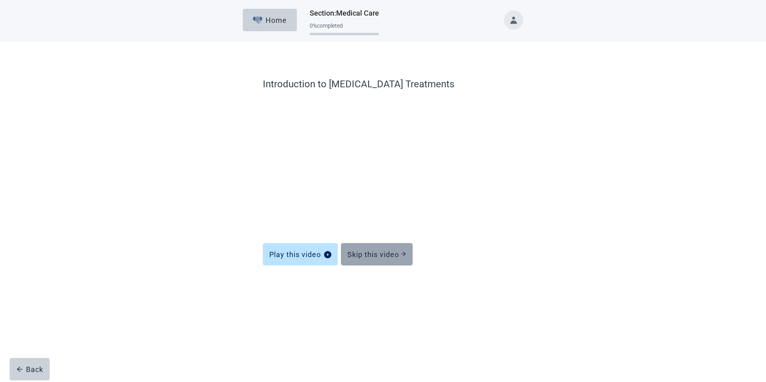
click at [353, 252] on div "Skip this video" at bounding box center [376, 254] width 59 height 8
click at [386, 250] on button "Skip this video" at bounding box center [377, 254] width 72 height 22
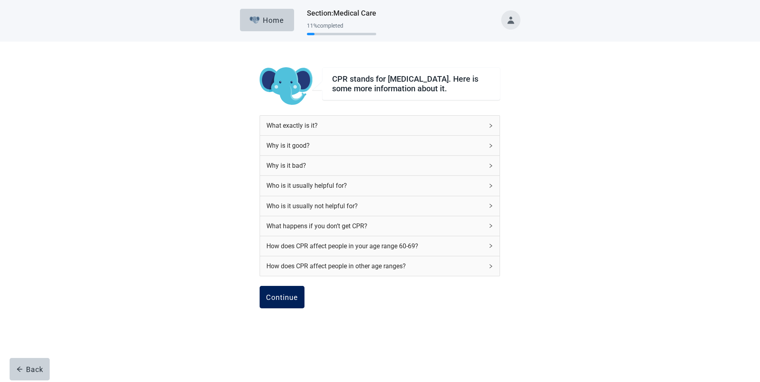
click at [292, 297] on div "Continue" at bounding box center [282, 297] width 32 height 8
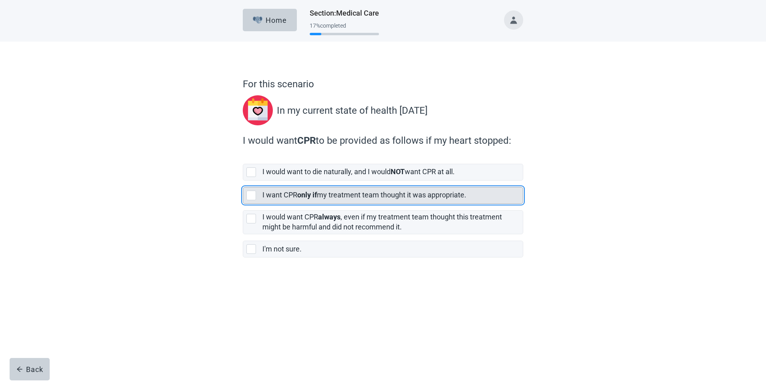
click at [270, 195] on label "I want CPR only if my treatment team thought it was appropriate." at bounding box center [364, 195] width 204 height 8
checkbox input "true"
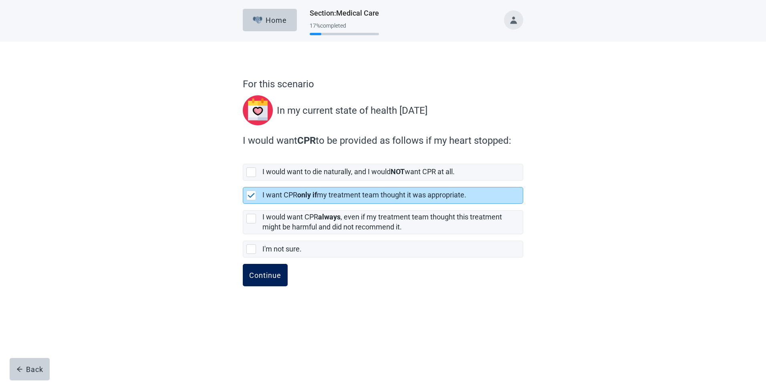
click at [263, 274] on div "Continue" at bounding box center [265, 275] width 32 height 8
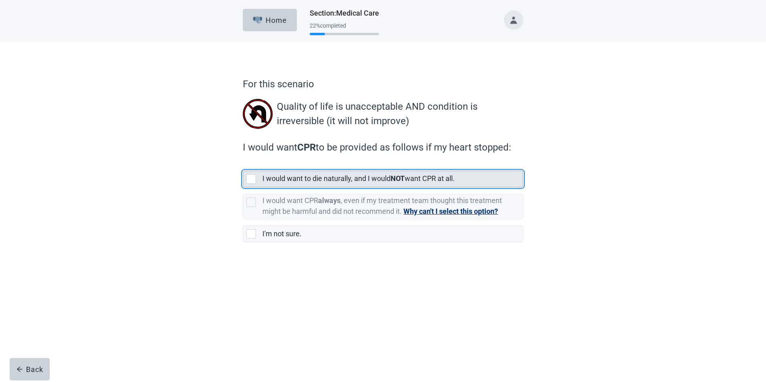
click at [301, 178] on label "I would want to die naturally, and I would NOT want CPR at all." at bounding box center [358, 178] width 192 height 8
checkbox input "true"
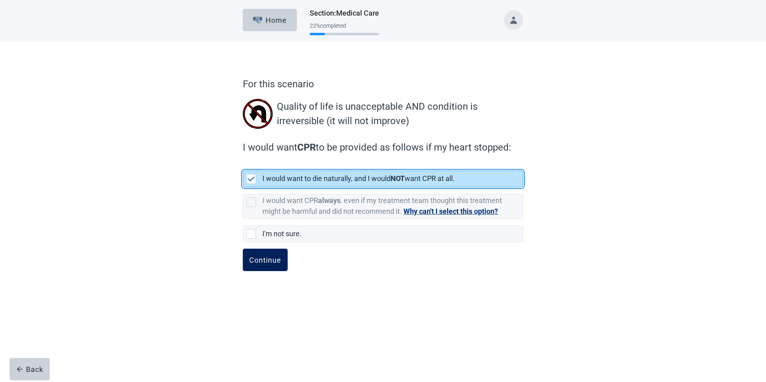
click at [261, 260] on div "Continue" at bounding box center [265, 260] width 32 height 8
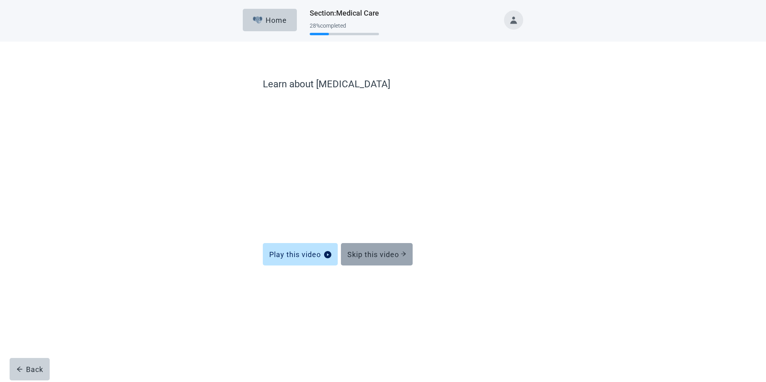
click at [355, 252] on div "Skip this video" at bounding box center [376, 254] width 59 height 8
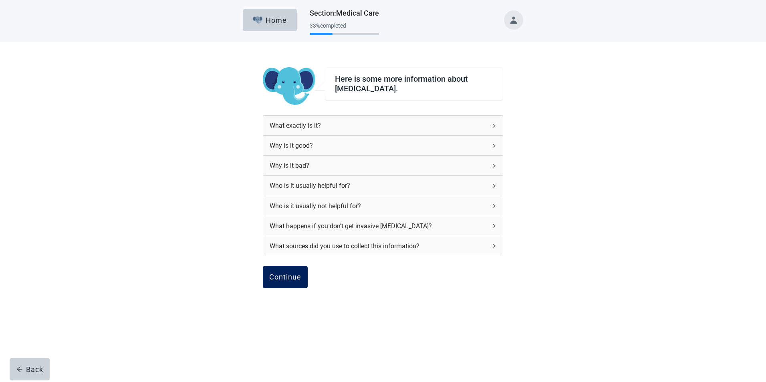
click at [287, 276] on div "Continue" at bounding box center [285, 277] width 32 height 8
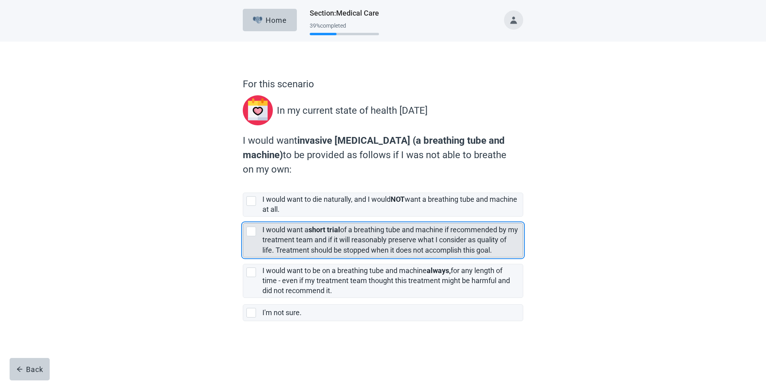
click at [299, 244] on label "I would want a short trial of a breathing tube and machine if recommended by my…" at bounding box center [390, 240] width 256 height 28
checkbox input "true"
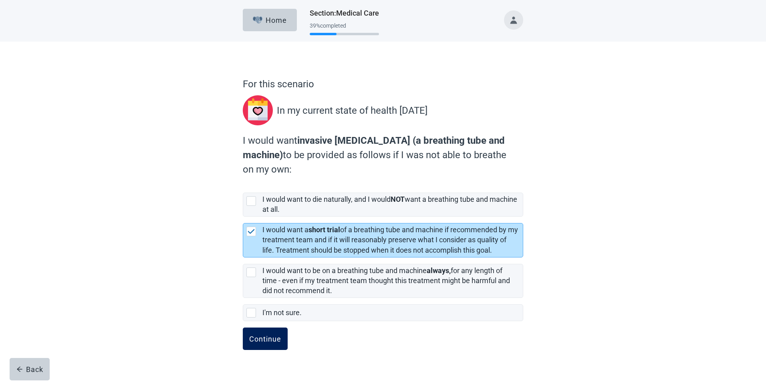
click at [263, 339] on div "Continue" at bounding box center [265, 339] width 32 height 8
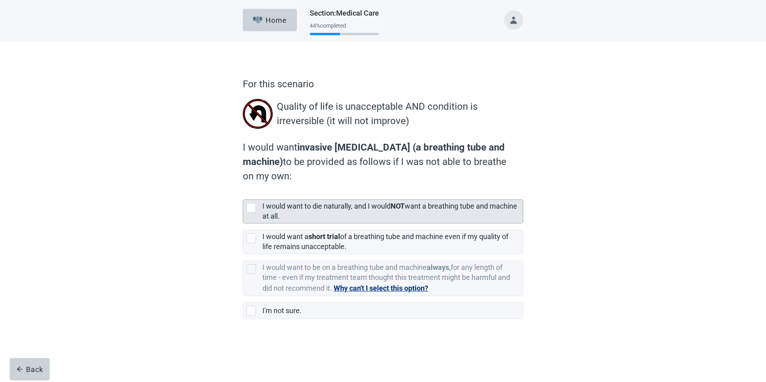
click at [294, 208] on label "I would want to die naturally, and I would NOT want a breathing tube and machin…" at bounding box center [389, 211] width 255 height 18
checkbox input "true"
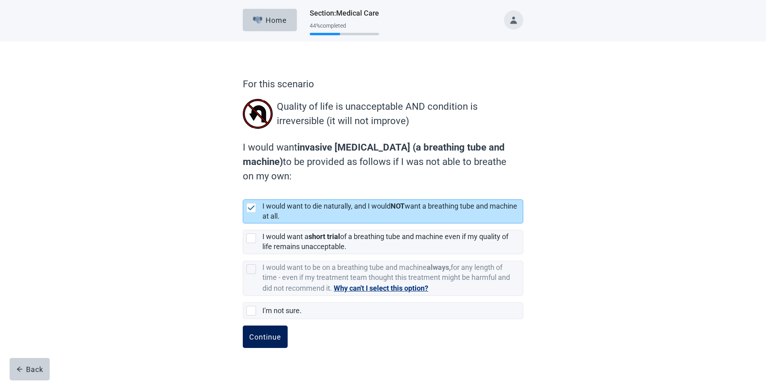
click at [258, 338] on div "Continue" at bounding box center [265, 337] width 32 height 8
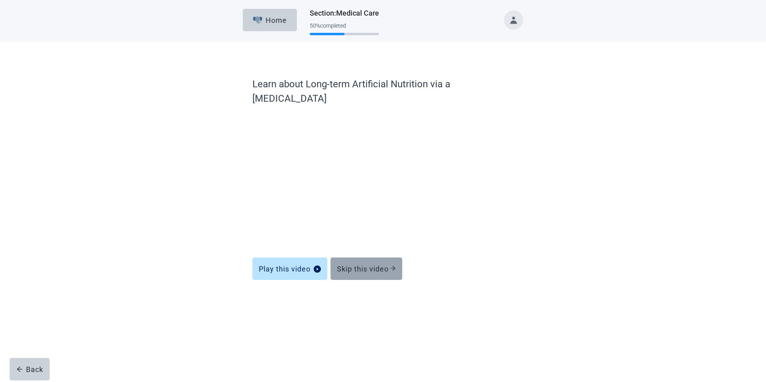
click at [354, 265] on div "Skip this video" at bounding box center [366, 269] width 59 height 8
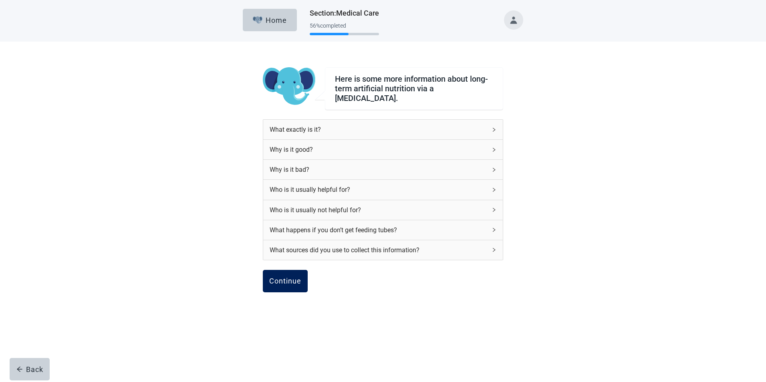
click at [291, 277] on div "Continue" at bounding box center [285, 281] width 32 height 8
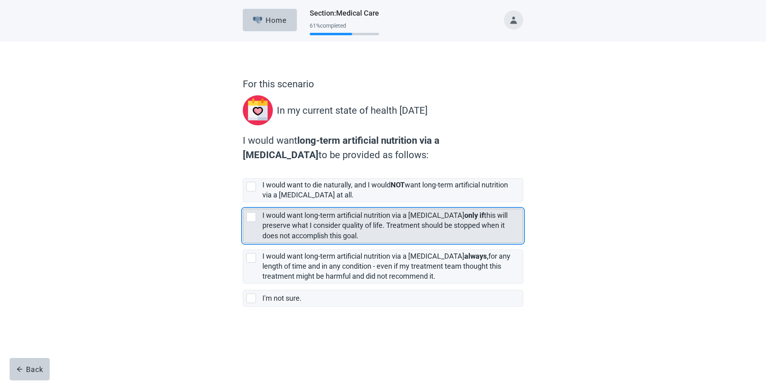
click at [315, 229] on label "I would want long-term artificial nutrition via a [MEDICAL_DATA] only if this w…" at bounding box center [384, 225] width 245 height 28
checkbox input "true"
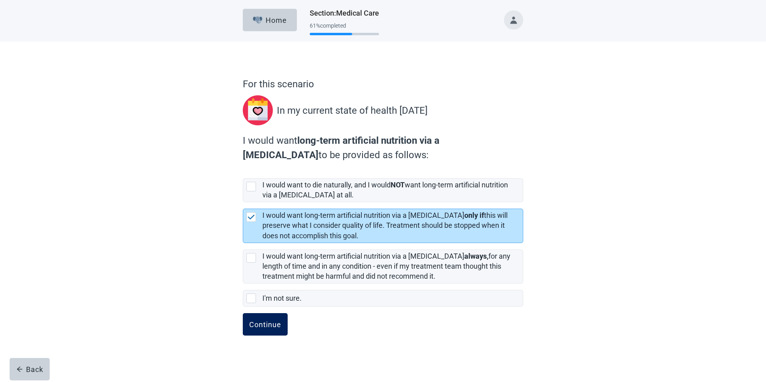
click at [266, 322] on div "Continue" at bounding box center [265, 325] width 32 height 8
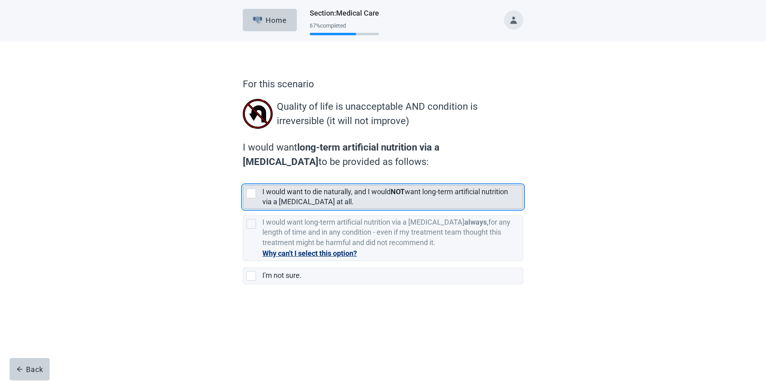
click at [341, 198] on div "I would want to die naturally, and I would NOT want long-term artificial nutrit…" at bounding box center [390, 197] width 256 height 20
click at [243, 179] on input "I would want to die naturally, and I would NOT want long-term artificial nutrit…" at bounding box center [243, 179] width 0 height 0
checkbox input "true"
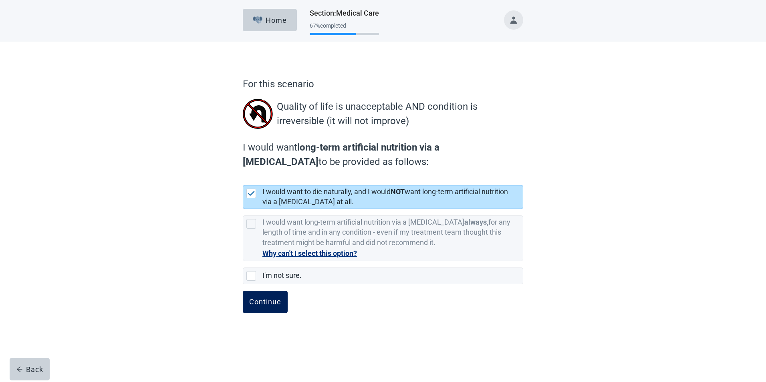
click at [259, 302] on div "Continue" at bounding box center [265, 302] width 32 height 8
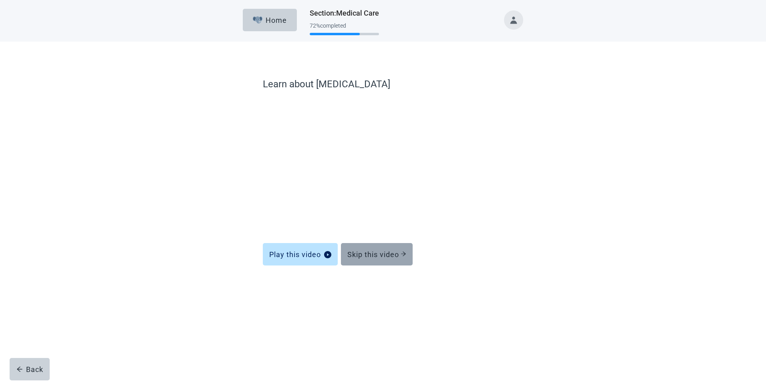
click at [361, 252] on div "Skip this video" at bounding box center [376, 254] width 59 height 8
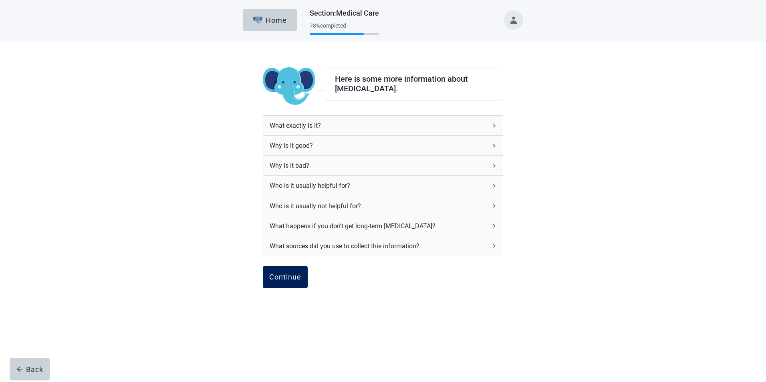
click at [286, 274] on div "Continue" at bounding box center [285, 277] width 32 height 8
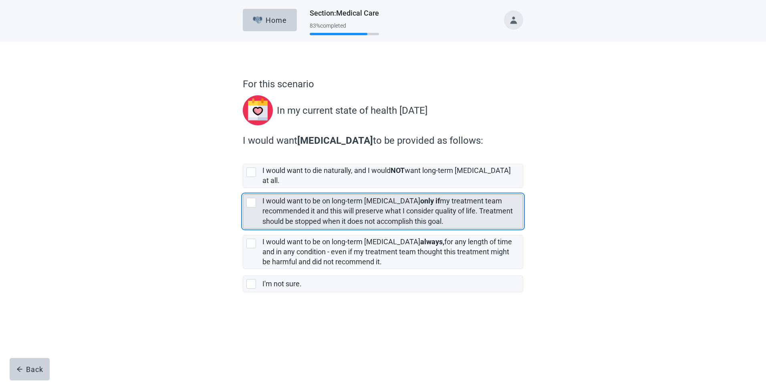
click at [293, 201] on label "I would want to be on long-term [MEDICAL_DATA] only if my treatment team recomm…" at bounding box center [387, 211] width 250 height 28
checkbox input "true"
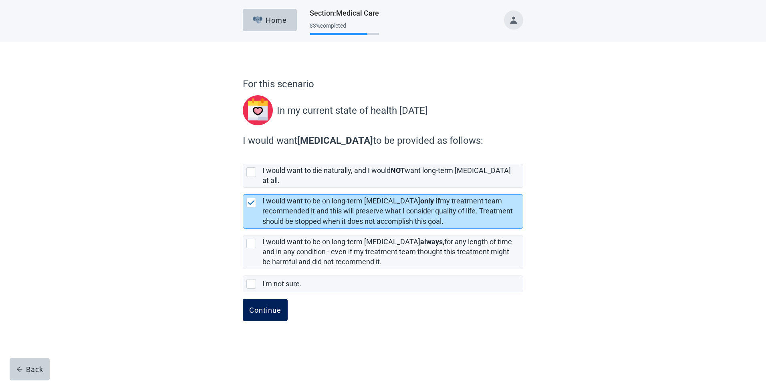
click at [267, 306] on div "Continue" at bounding box center [265, 310] width 32 height 8
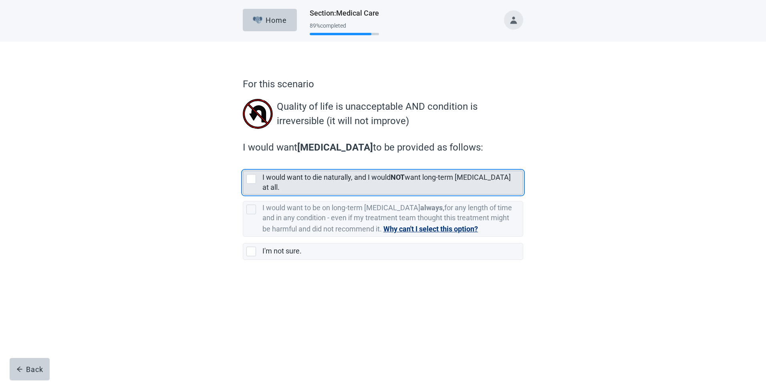
click at [274, 178] on label "I would want to die naturally, and I would NOT want long-term [MEDICAL_DATA] at…" at bounding box center [386, 182] width 248 height 18
checkbox input "true"
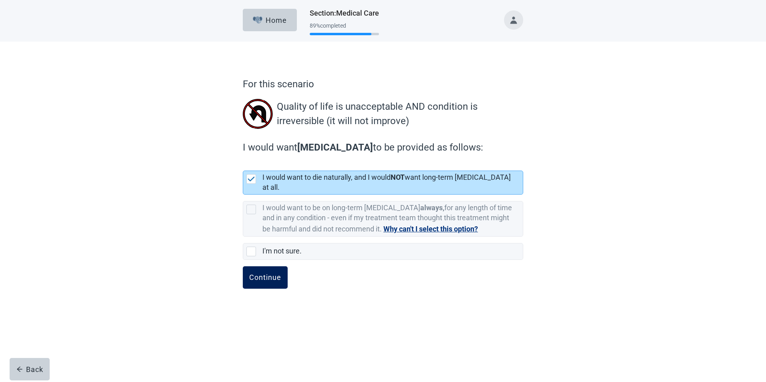
click at [262, 274] on div "Continue" at bounding box center [265, 278] width 32 height 8
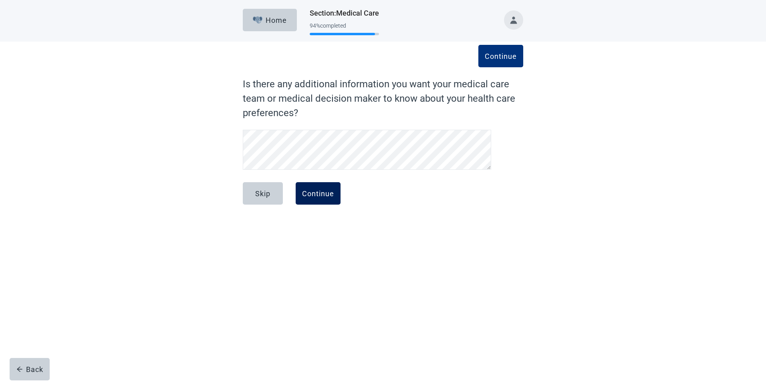
click at [315, 195] on div "Continue" at bounding box center [318, 194] width 32 height 8
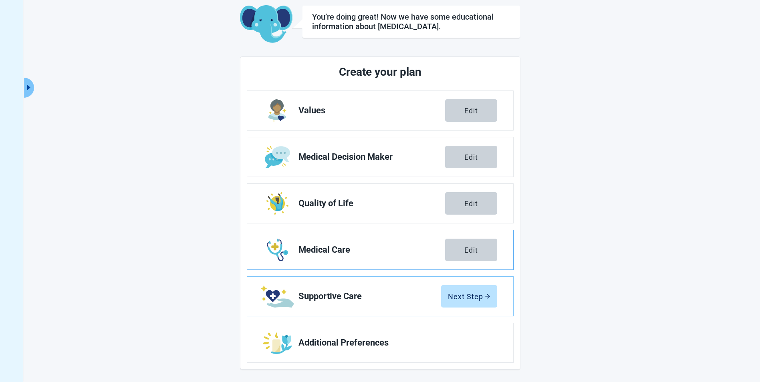
scroll to position [44, 0]
click at [463, 296] on div "Next Step" at bounding box center [469, 296] width 42 height 8
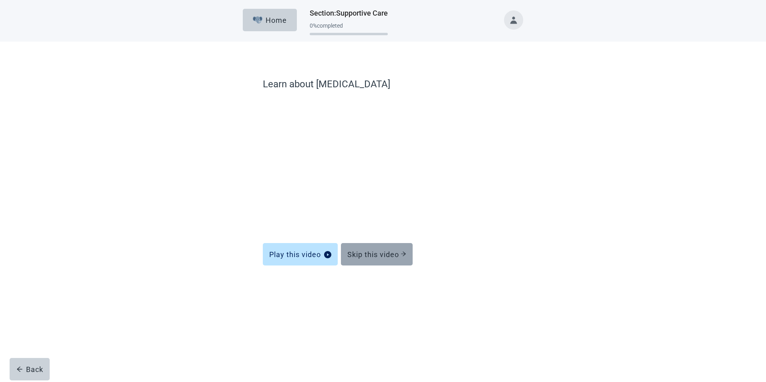
click at [390, 258] on div "Skip this video" at bounding box center [376, 254] width 59 height 8
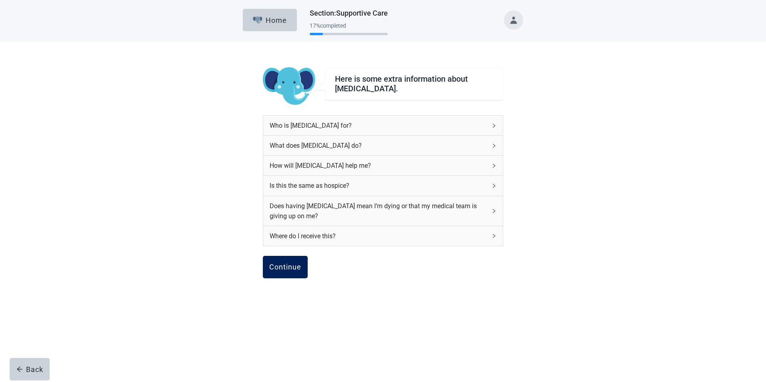
click at [283, 267] on div "Continue" at bounding box center [285, 267] width 32 height 8
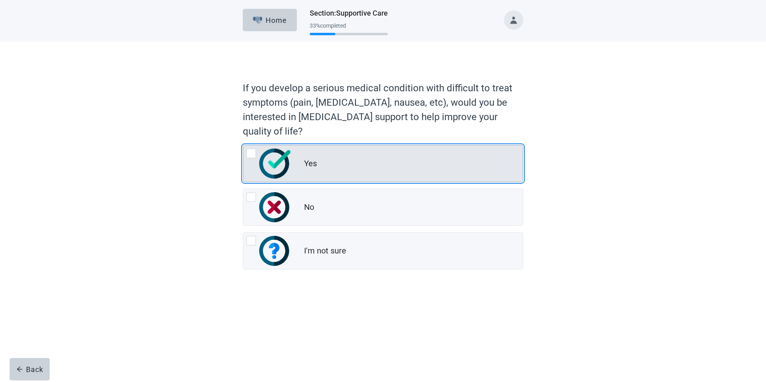
click at [312, 168] on div "Yes" at bounding box center [310, 164] width 13 height 12
click at [243, 145] on input "Yes" at bounding box center [243, 145] width 0 height 0
radio input "true"
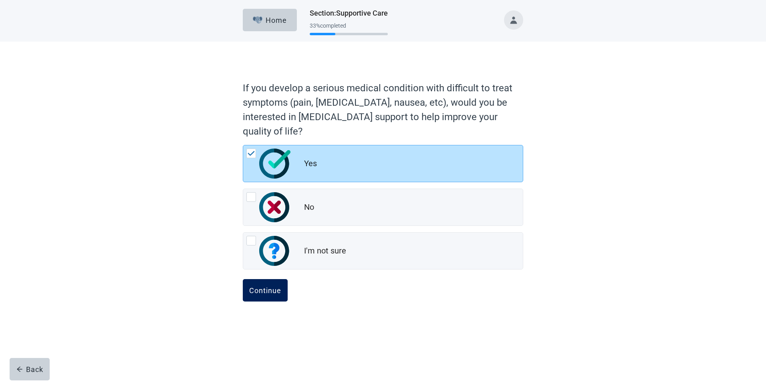
click at [265, 293] on div "Continue" at bounding box center [265, 290] width 32 height 8
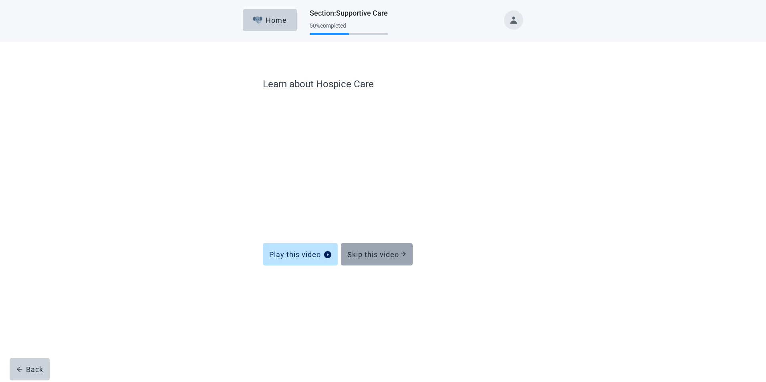
click at [350, 254] on div "Skip this video" at bounding box center [376, 254] width 59 height 8
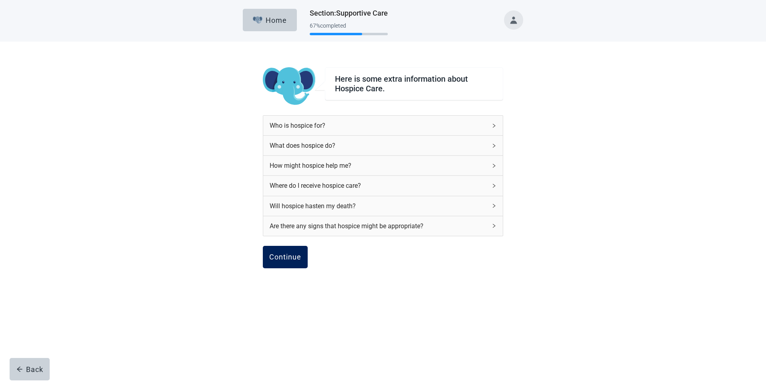
click at [280, 258] on div "Continue" at bounding box center [285, 257] width 32 height 8
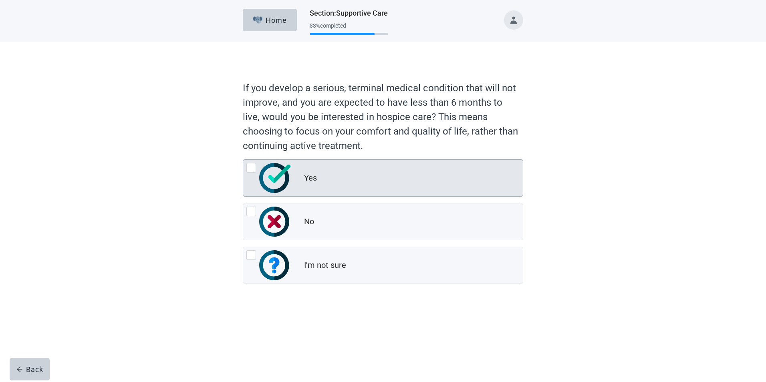
click at [323, 171] on div "Yes" at bounding box center [413, 178] width 219 height 16
click at [243, 160] on input "Yes" at bounding box center [243, 159] width 0 height 0
radio input "true"
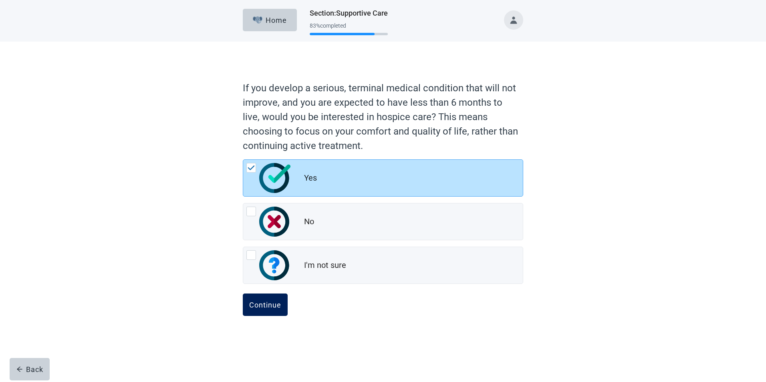
click at [269, 304] on div "Continue" at bounding box center [265, 305] width 32 height 8
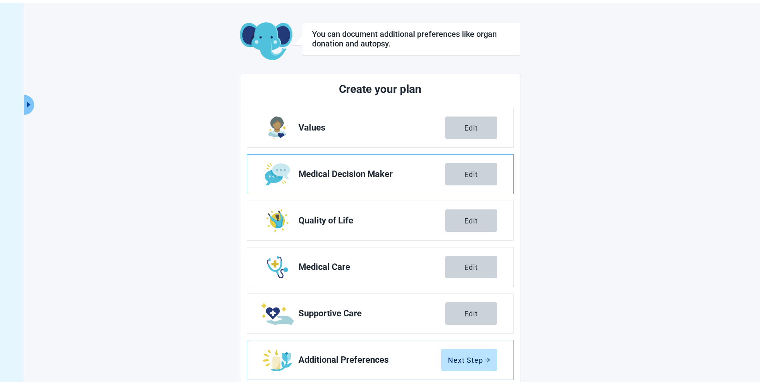
scroll to position [44, 0]
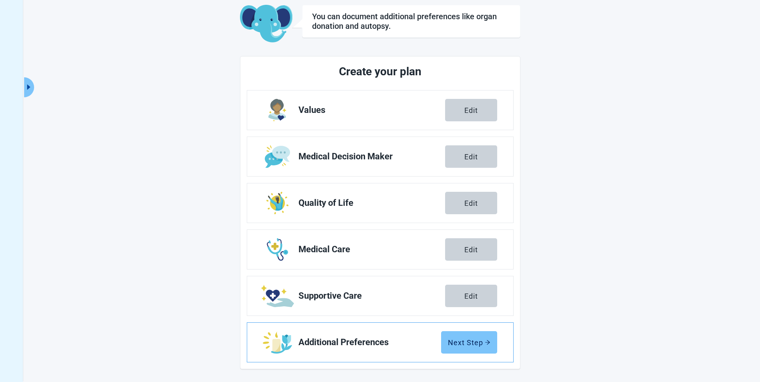
click at [477, 344] on div "Next Step" at bounding box center [469, 343] width 42 height 8
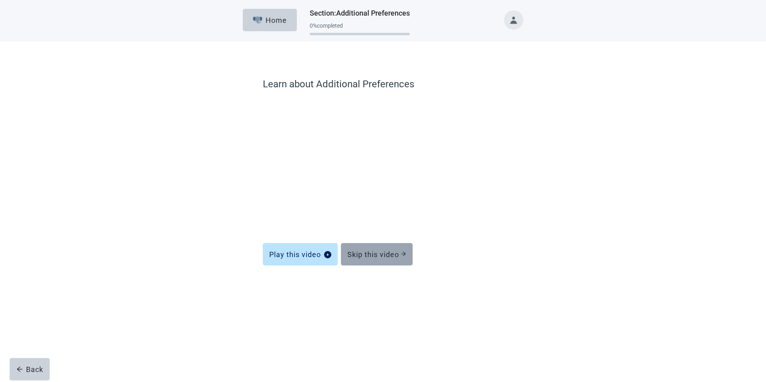
click at [368, 254] on div "Skip this video" at bounding box center [376, 254] width 59 height 8
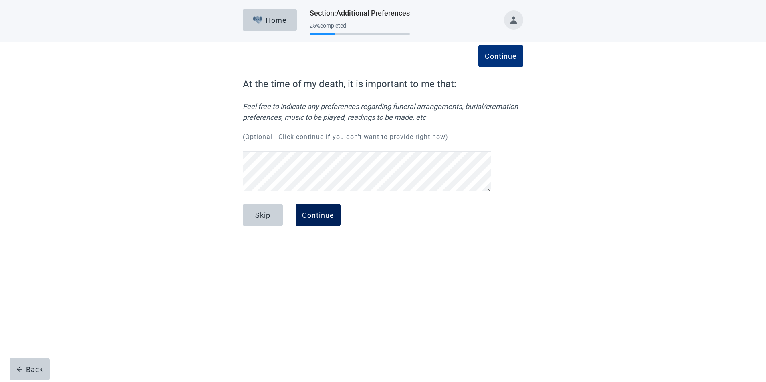
click at [320, 215] on div "Continue" at bounding box center [318, 215] width 32 height 8
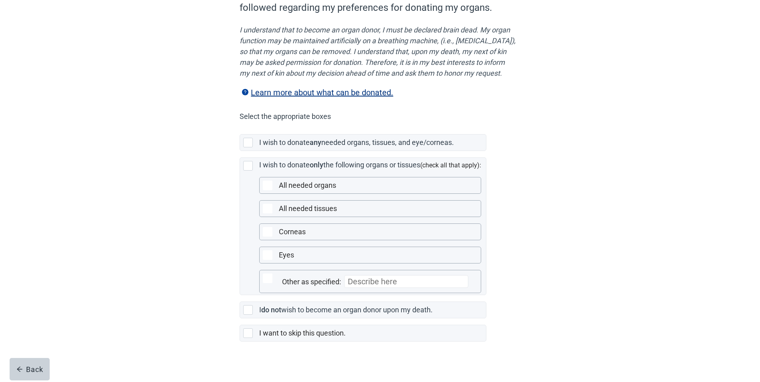
scroll to position [112, 0]
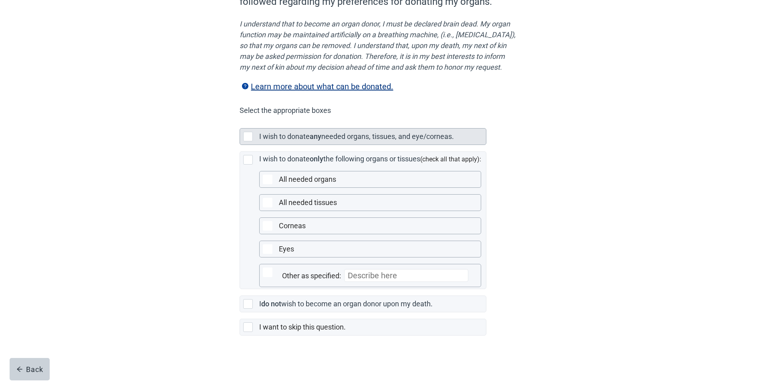
click at [271, 137] on label "I wish to donate" at bounding box center [284, 136] width 50 height 8
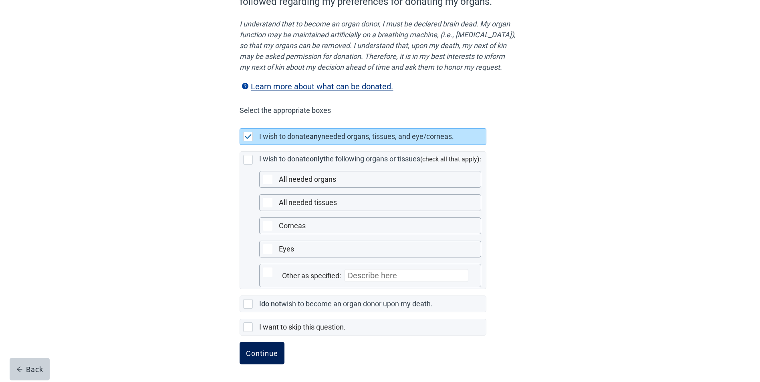
click at [258, 353] on div "Continue" at bounding box center [262, 353] width 32 height 8
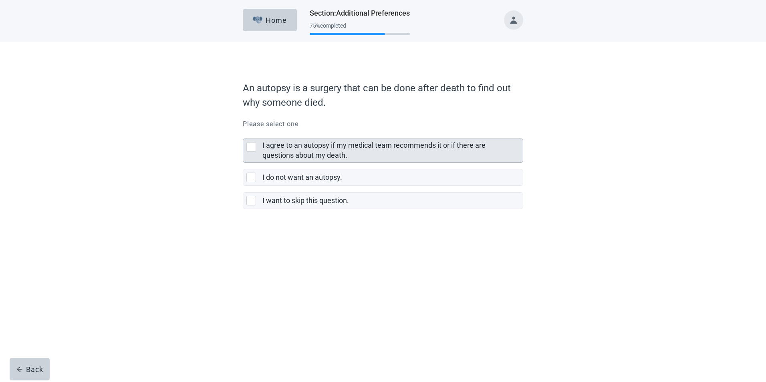
click at [282, 147] on label "I agree to an autopsy if my medical team recommends it or if there are question…" at bounding box center [373, 150] width 223 height 18
checkbox input "true"
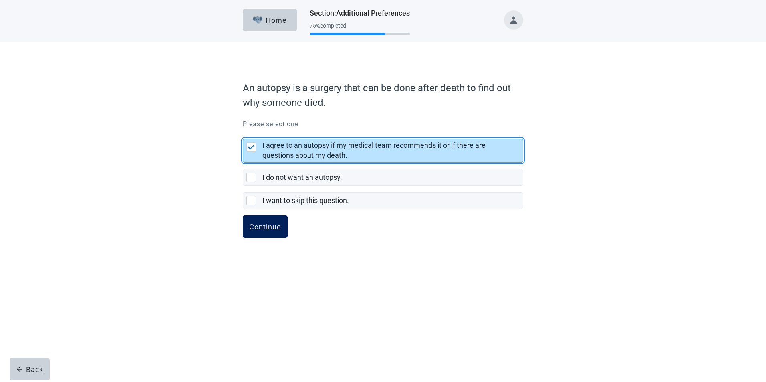
click at [268, 226] on div "Continue" at bounding box center [265, 227] width 32 height 8
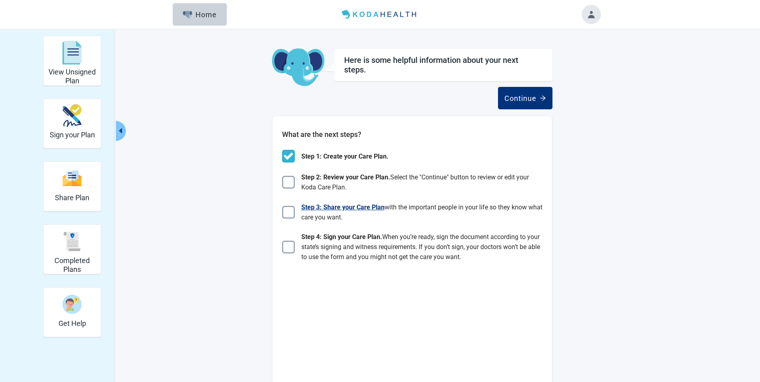
click at [288, 212] on img "Main content" at bounding box center [288, 212] width 13 height 13
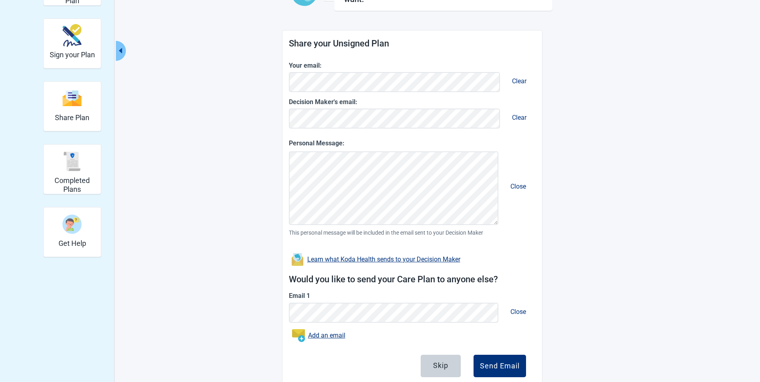
scroll to position [105, 0]
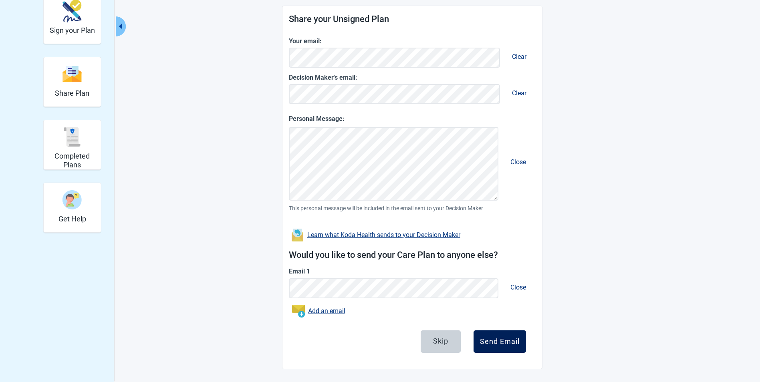
click at [490, 338] on div "Send Email" at bounding box center [500, 342] width 40 height 8
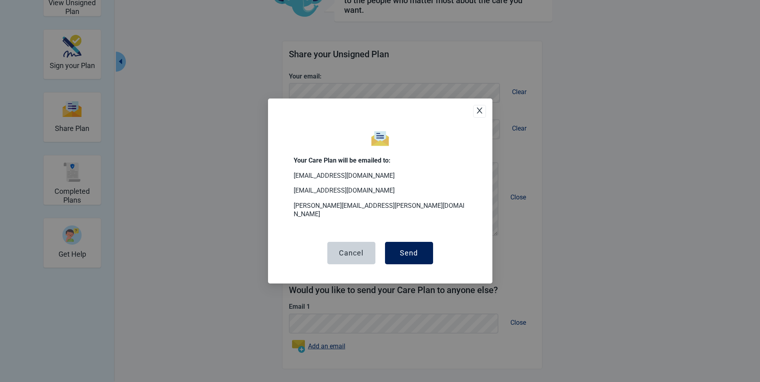
click at [414, 249] on div "Send" at bounding box center [409, 253] width 18 height 8
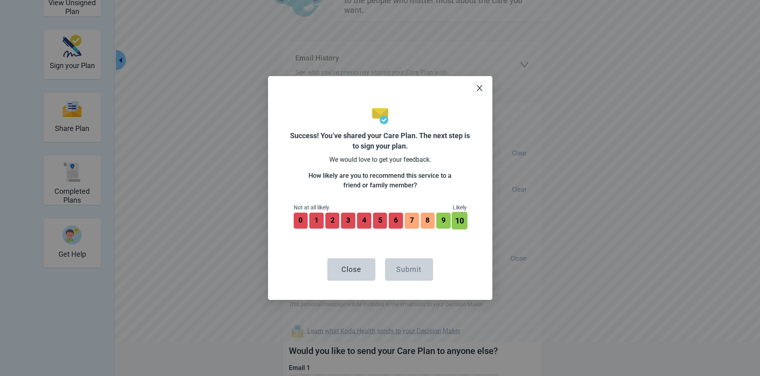
click at [457, 221] on button "10" at bounding box center [460, 221] width 16 height 18
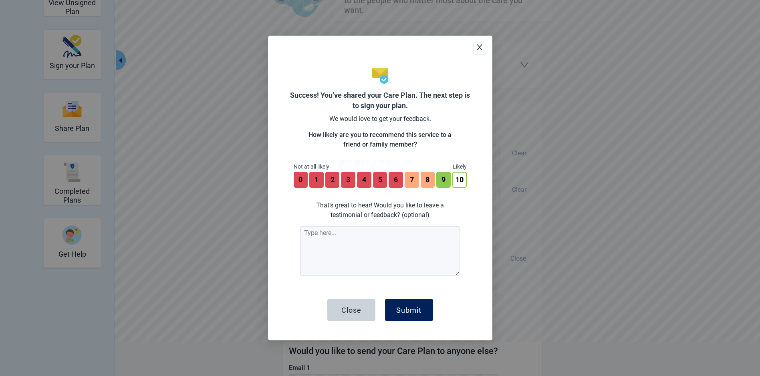
click at [414, 311] on div "Submit" at bounding box center [408, 310] width 25 height 8
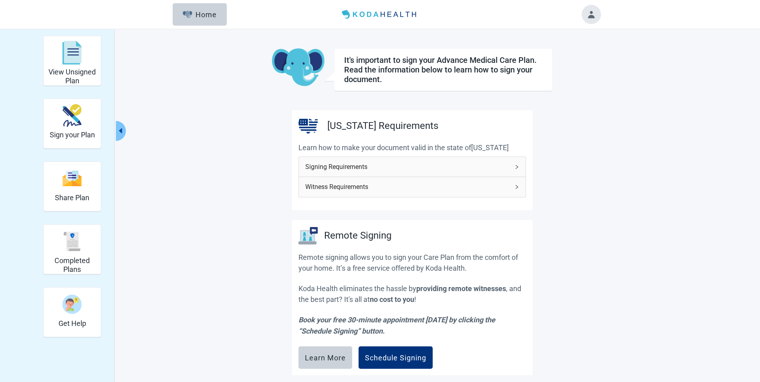
click at [513, 165] on div "Signing Requirements" at bounding box center [412, 167] width 227 height 20
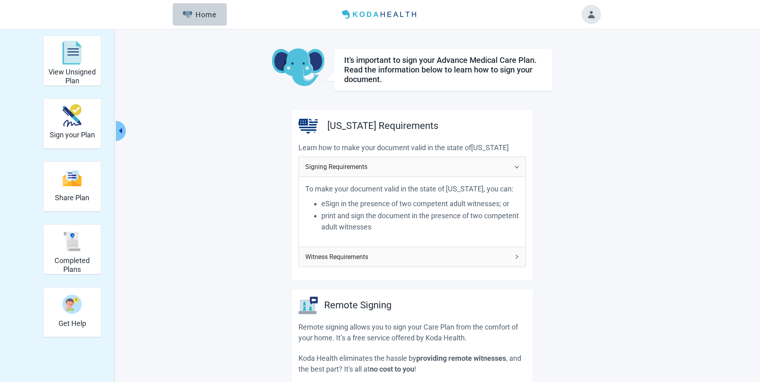
click at [516, 258] on icon "right" at bounding box center [516, 256] width 5 height 5
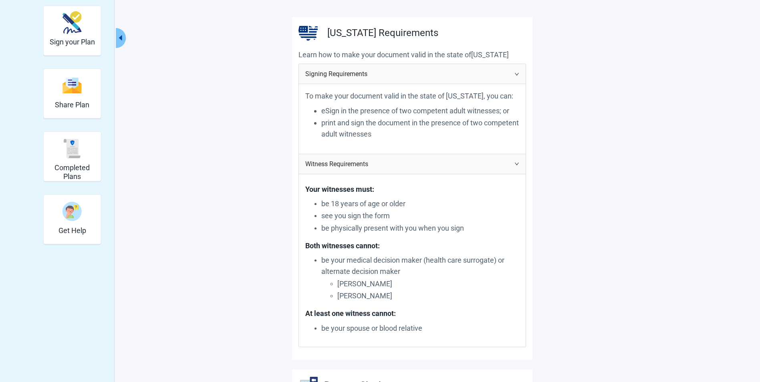
scroll to position [80, 0]
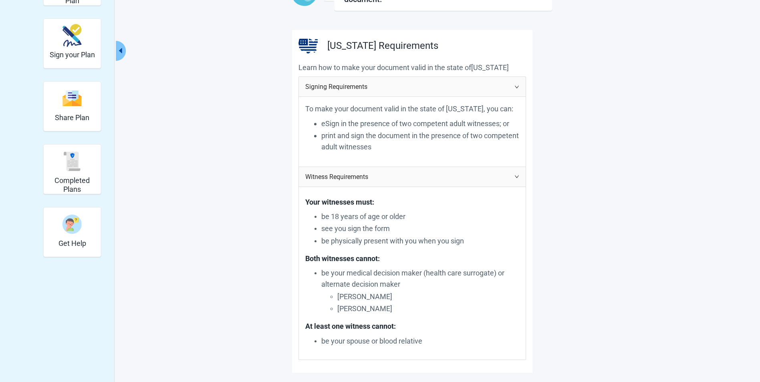
click at [518, 175] on icon "right" at bounding box center [516, 176] width 5 height 5
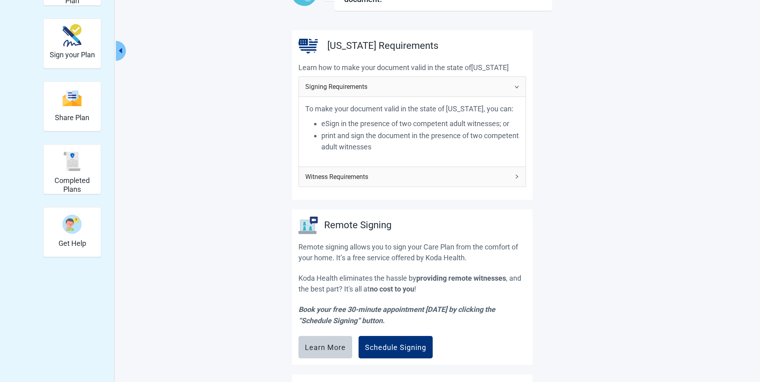
click at [514, 86] on icon "right" at bounding box center [516, 87] width 5 height 5
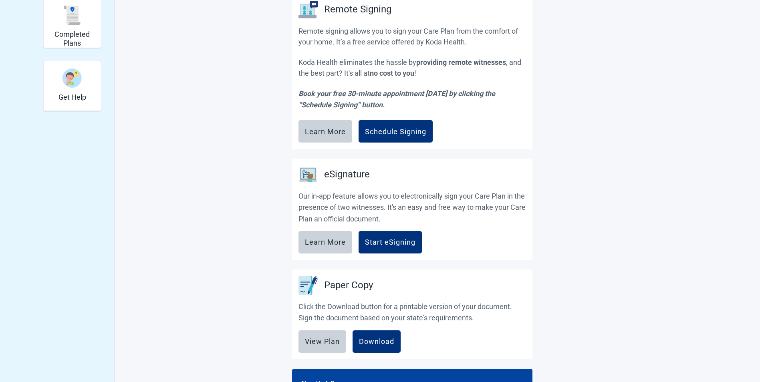
scroll to position [240, 0]
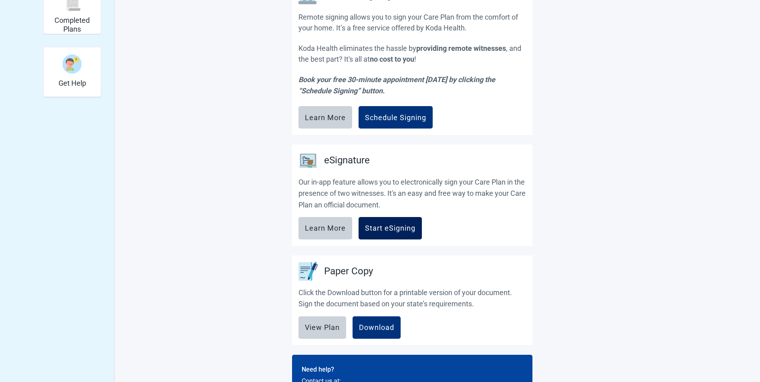
click at [391, 231] on div "Start eSigning" at bounding box center [390, 228] width 50 height 8
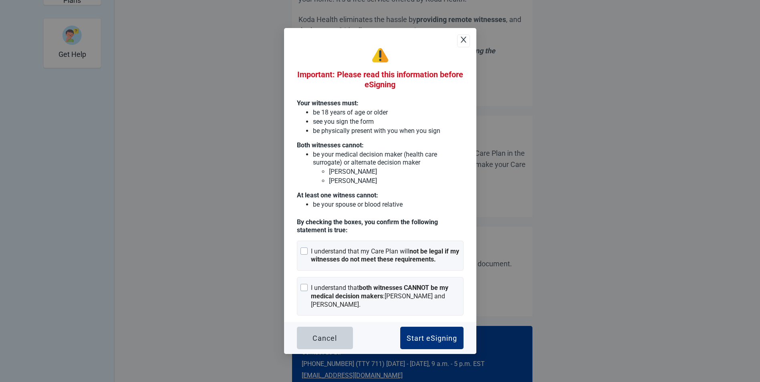
scroll to position [280, 0]
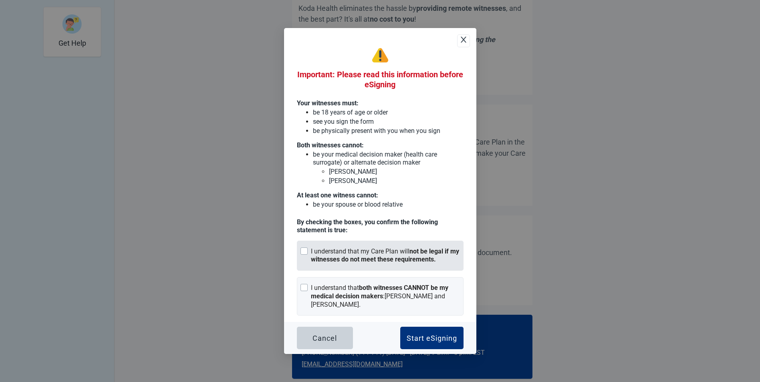
click at [343, 258] on strong "not be legal if my witnesses do not meet these requirements." at bounding box center [385, 256] width 148 height 16
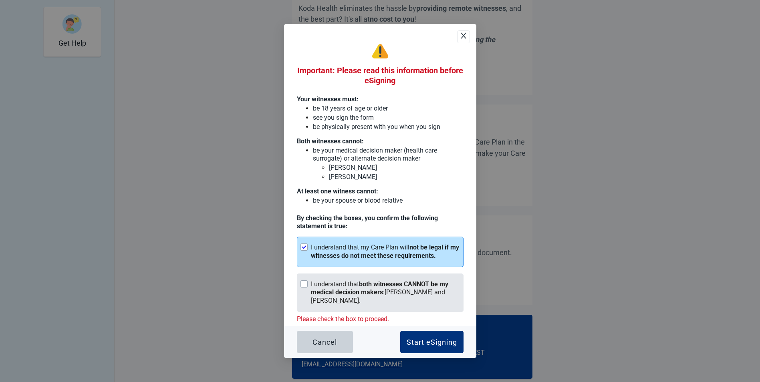
click at [329, 289] on strong "both witnesses CANNOT be my medical decision makers" at bounding box center [379, 288] width 137 height 16
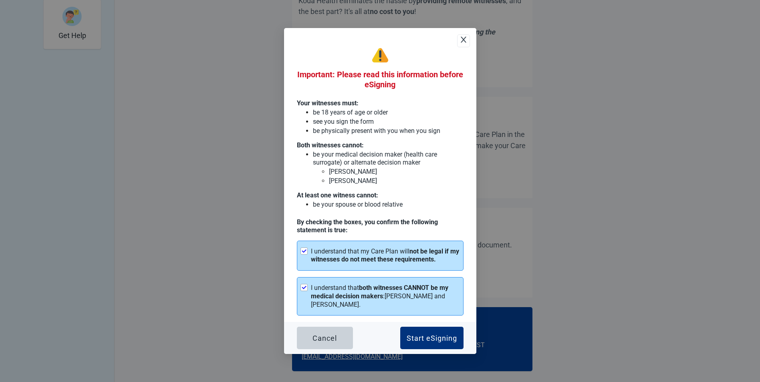
scroll to position [290, 0]
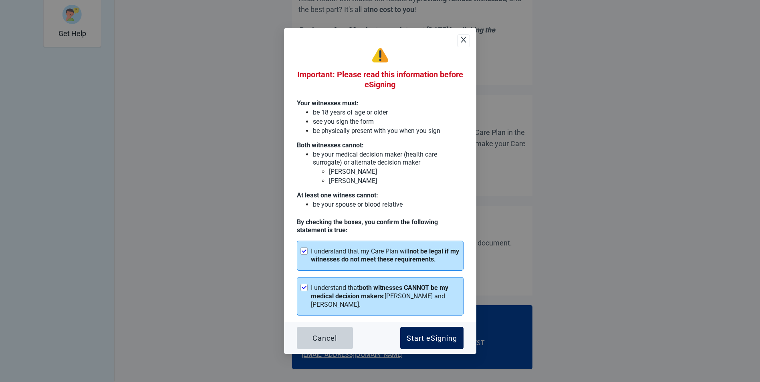
click at [432, 339] on div "Start eSigning" at bounding box center [432, 338] width 50 height 8
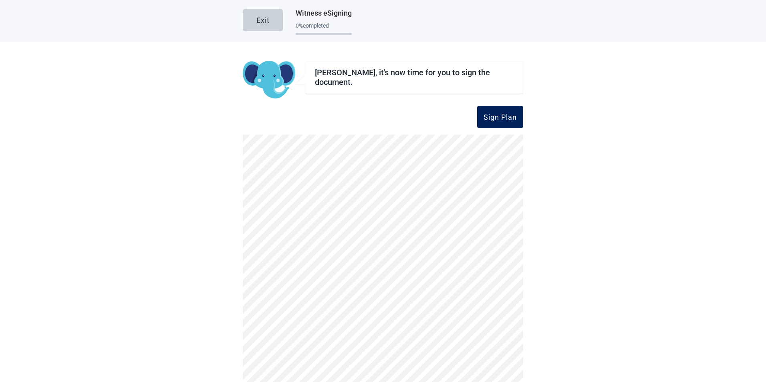
click at [502, 116] on div "Sign Plan" at bounding box center [500, 117] width 33 height 8
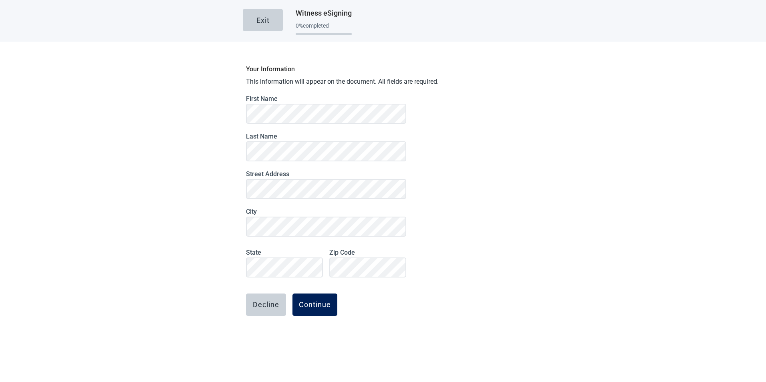
click at [324, 304] on div "Continue" at bounding box center [315, 305] width 32 height 8
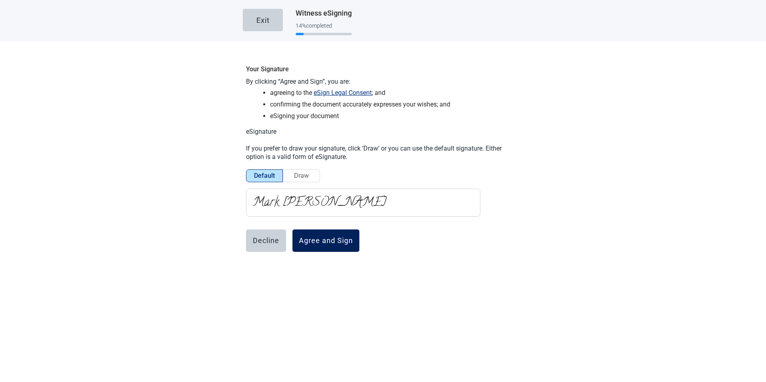
click at [319, 242] on div "Agree and Sign" at bounding box center [326, 241] width 54 height 8
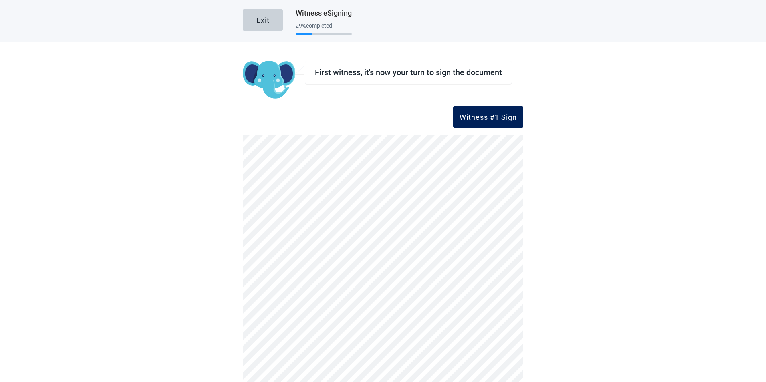
click at [479, 113] on div "Witness #1 Sign" at bounding box center [488, 117] width 57 height 8
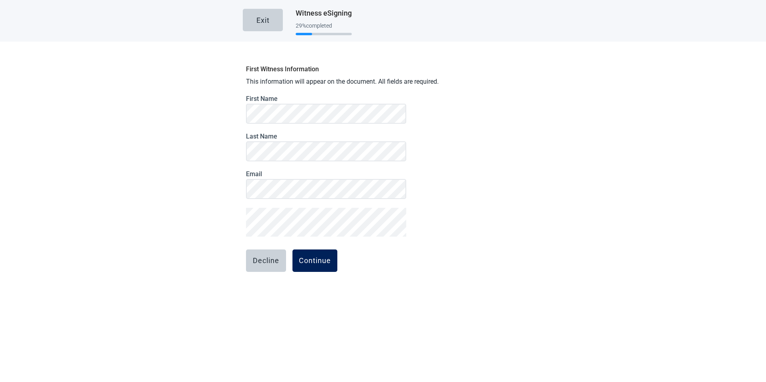
click at [311, 258] on div "Continue" at bounding box center [315, 261] width 32 height 8
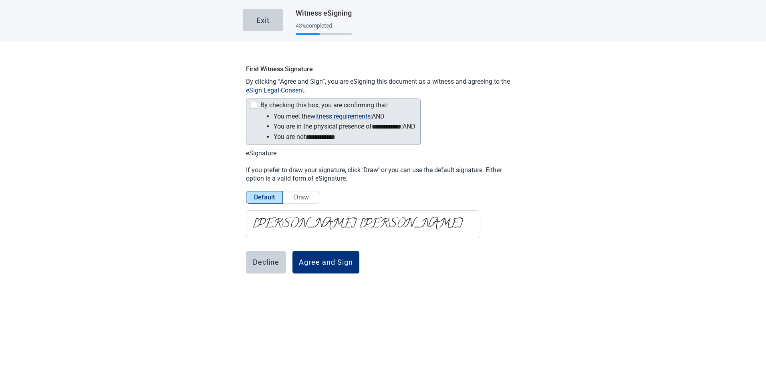
click at [250, 105] on div "Main content" at bounding box center [253, 105] width 7 height 7
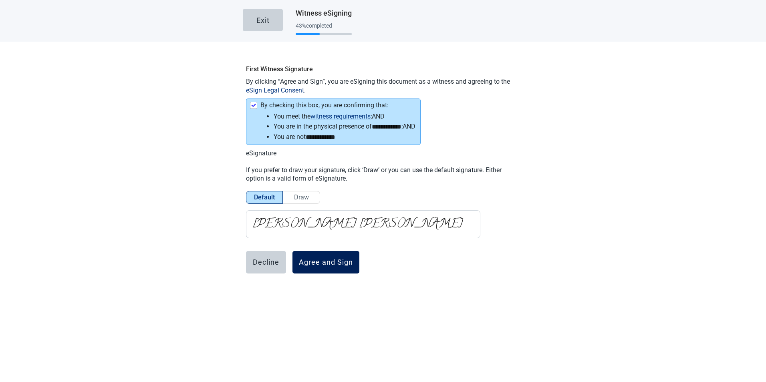
click at [323, 261] on div "Agree and Sign" at bounding box center [326, 262] width 54 height 8
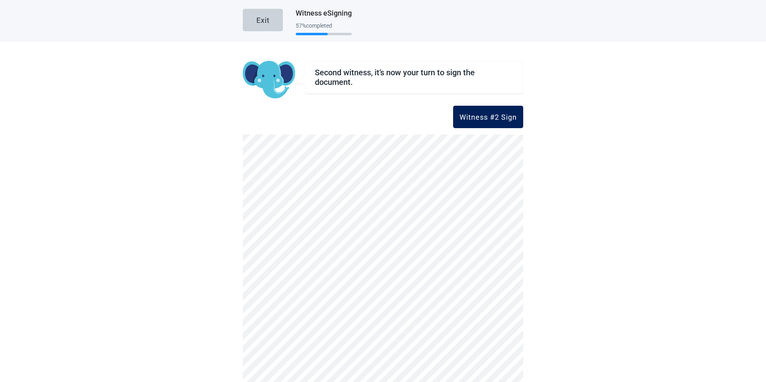
click at [462, 116] on div "Witness #2 Sign" at bounding box center [488, 117] width 57 height 8
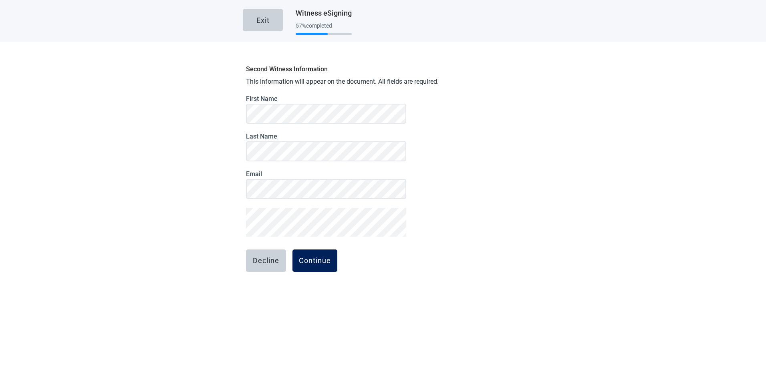
click at [317, 260] on div "Continue" at bounding box center [315, 261] width 32 height 8
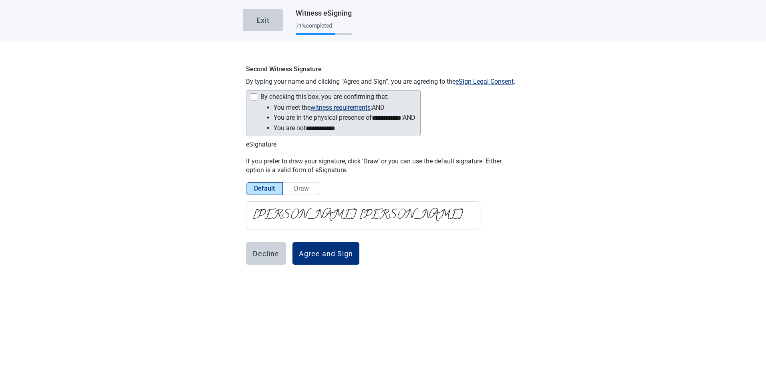
click at [255, 97] on div "By checking this box, you are confirming that:" at bounding box center [333, 98] width 166 height 10
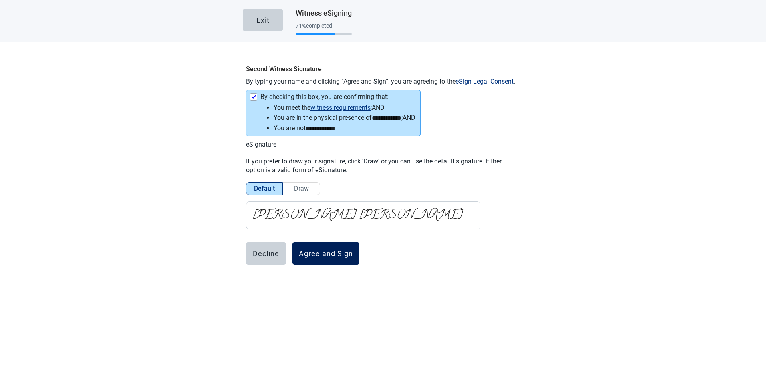
click at [323, 252] on div "Agree and Sign" at bounding box center [326, 254] width 54 height 8
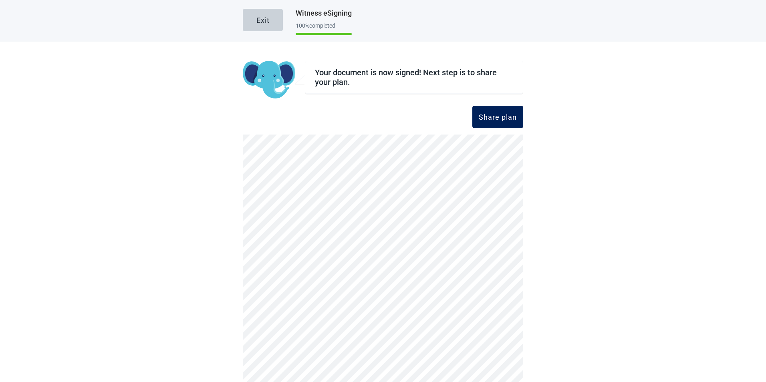
click at [494, 111] on button "Share plan" at bounding box center [497, 117] width 51 height 22
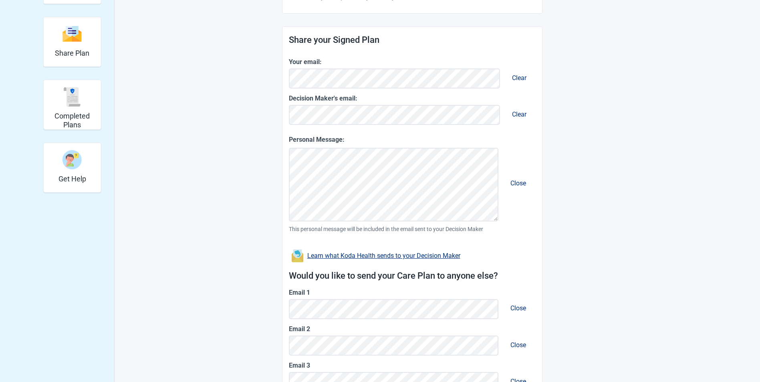
scroll to position [238, 0]
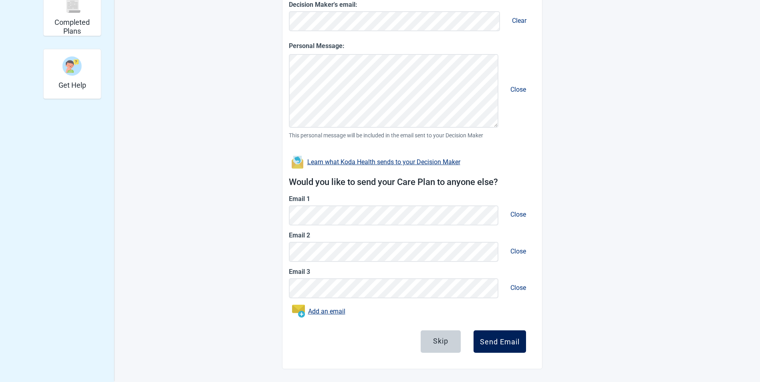
click at [500, 340] on div "Send Email" at bounding box center [500, 342] width 40 height 8
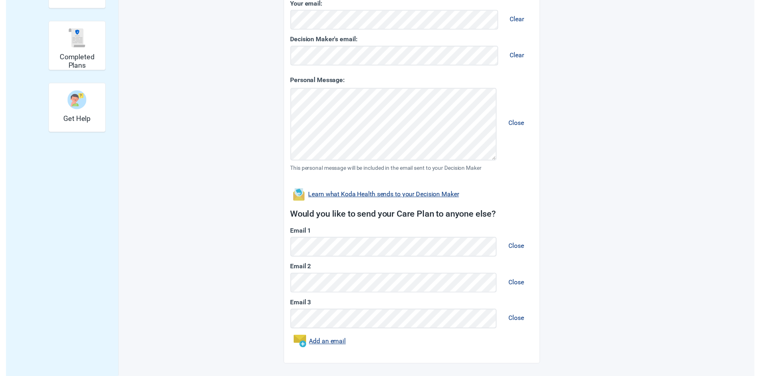
scroll to position [203, 0]
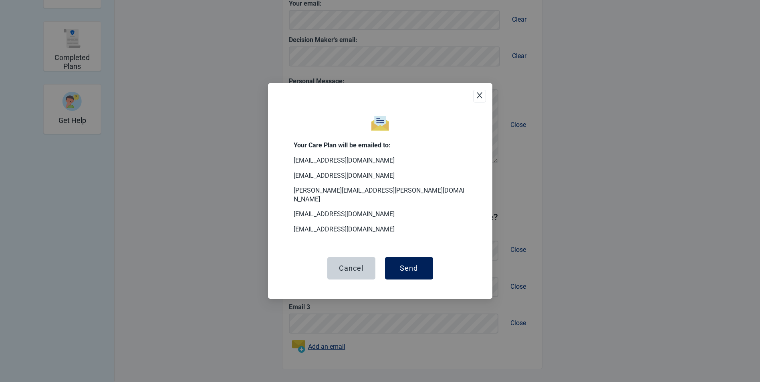
click at [408, 264] on div "Send" at bounding box center [409, 268] width 18 height 8
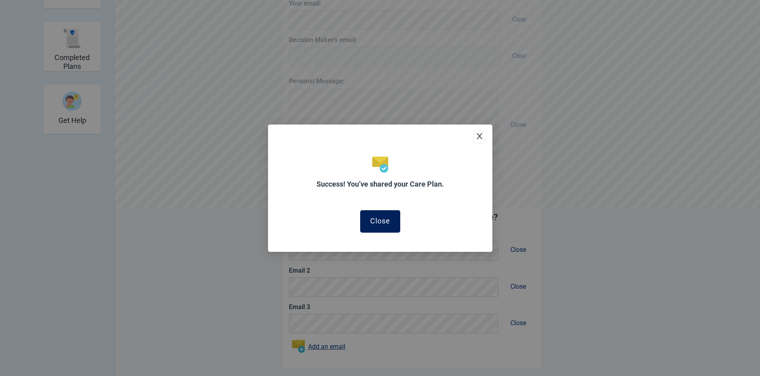
click at [379, 222] on div "Close" at bounding box center [380, 221] width 20 height 8
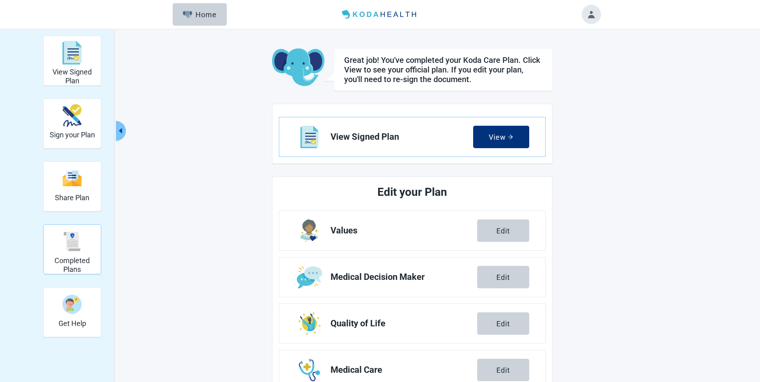
click at [62, 240] on div "Completed Plans" at bounding box center [72, 241] width 51 height 30
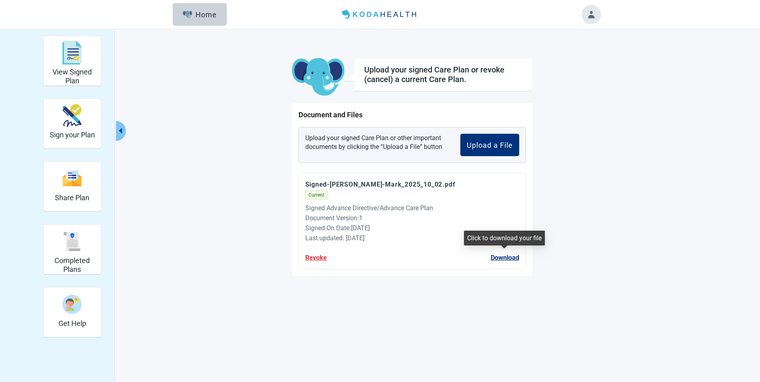
click at [507, 258] on button "Download" at bounding box center [505, 258] width 28 height 10
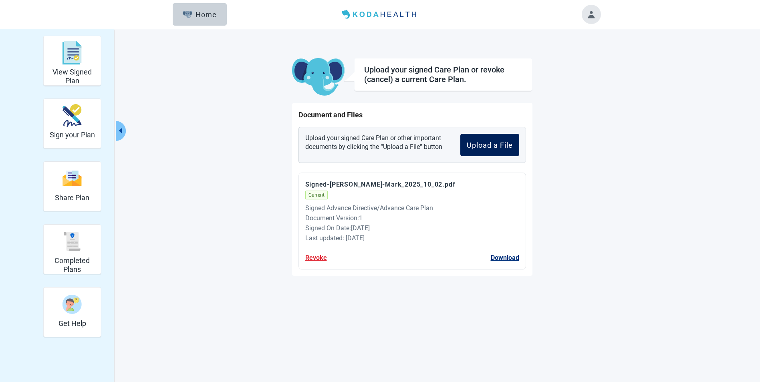
click at [500, 146] on div "Upload a File" at bounding box center [490, 145] width 46 height 8
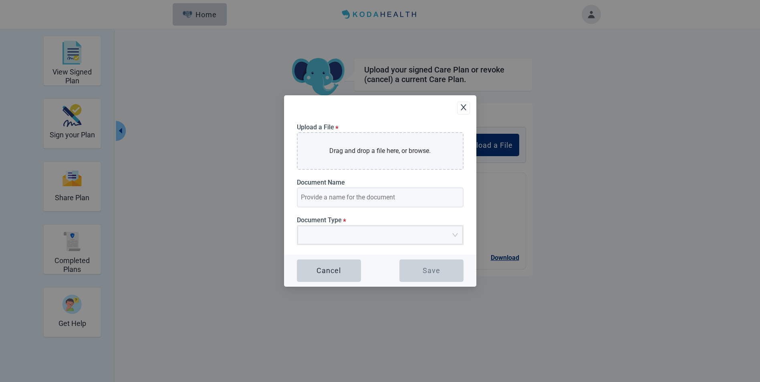
click at [461, 107] on icon "close" at bounding box center [464, 107] width 8 height 8
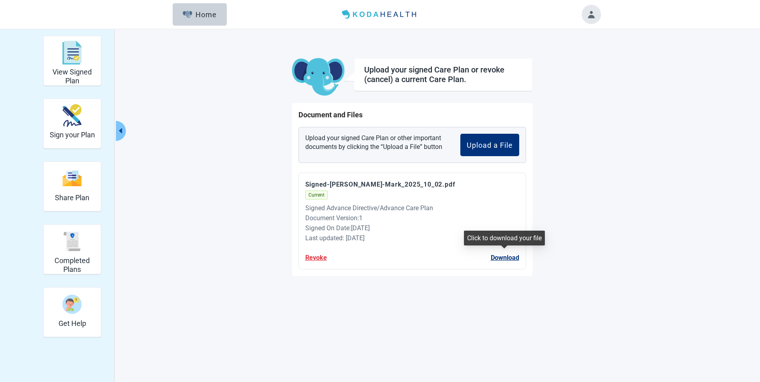
click at [497, 257] on button "Download" at bounding box center [505, 258] width 28 height 10
click at [67, 246] on img "Completed Plans" at bounding box center [72, 241] width 19 height 19
click at [66, 303] on img "Get Help" at bounding box center [72, 304] width 19 height 19
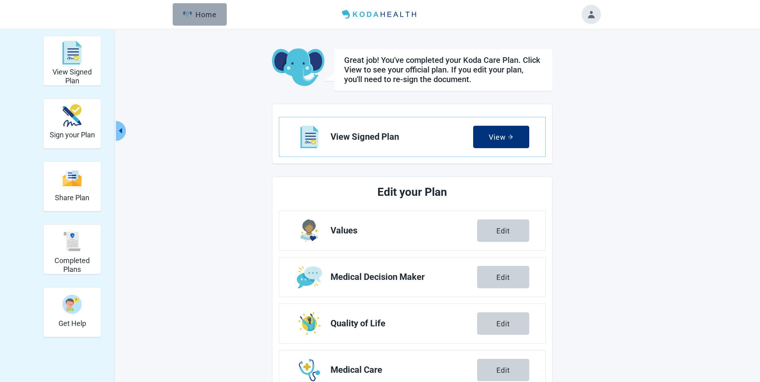
click at [202, 16] on div "Home" at bounding box center [200, 14] width 34 height 8
click at [199, 12] on div "Home" at bounding box center [200, 14] width 34 height 8
click at [587, 8] on button "Toggle account menu" at bounding box center [591, 14] width 19 height 19
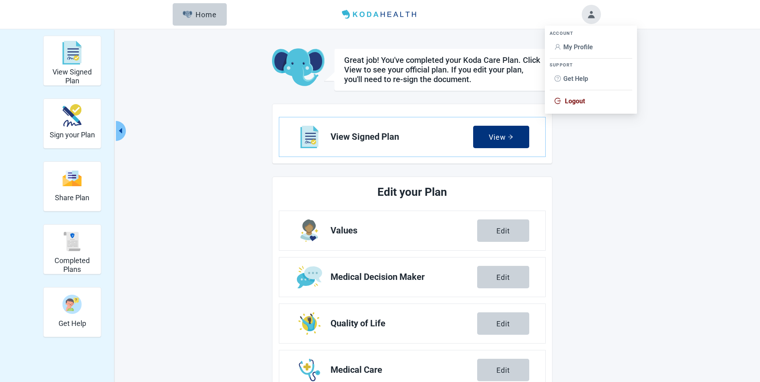
click at [576, 105] on span "Logout" at bounding box center [575, 101] width 20 height 8
